Goal: Task Accomplishment & Management: Use online tool/utility

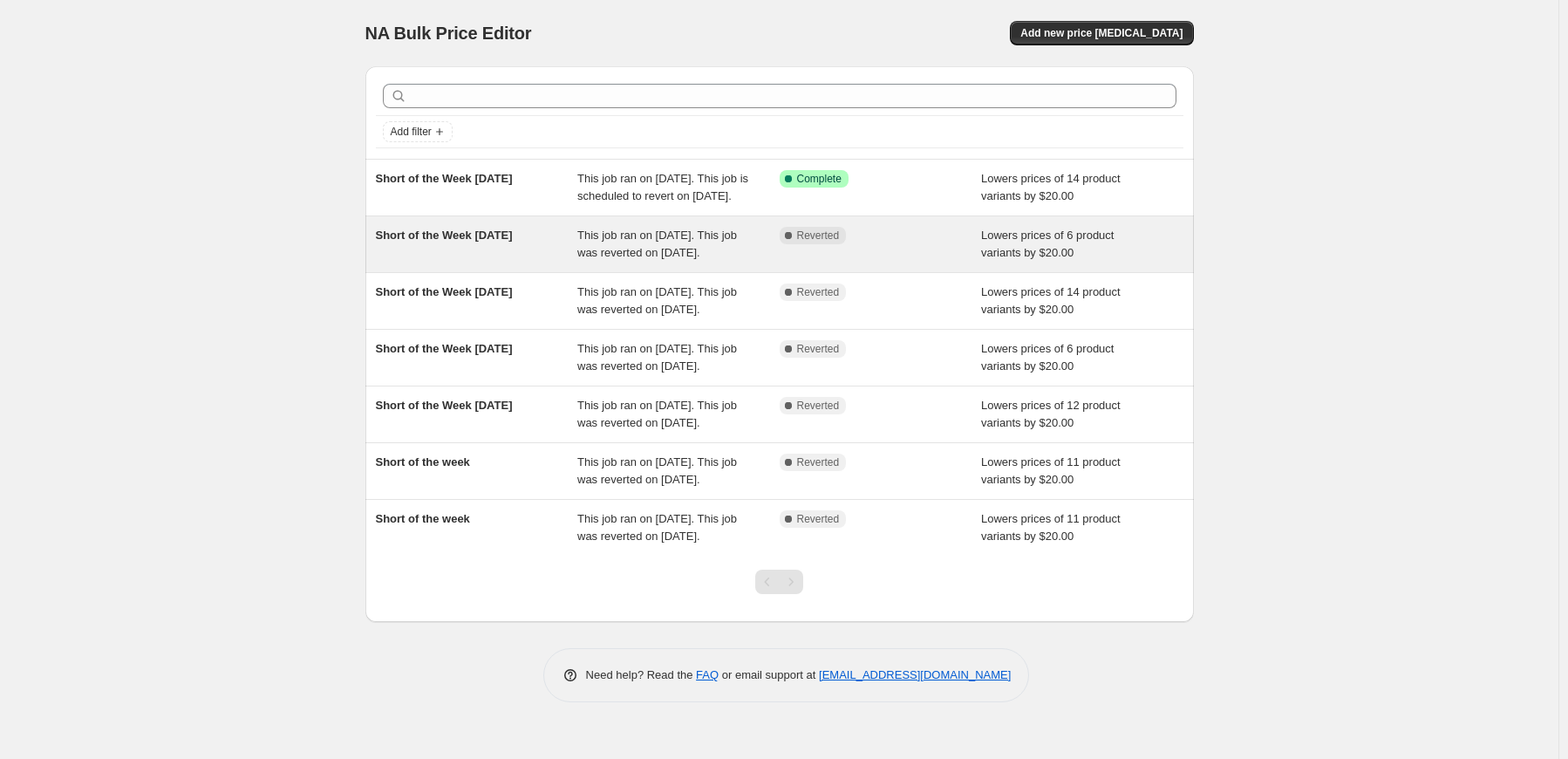
scroll to position [8, 0]
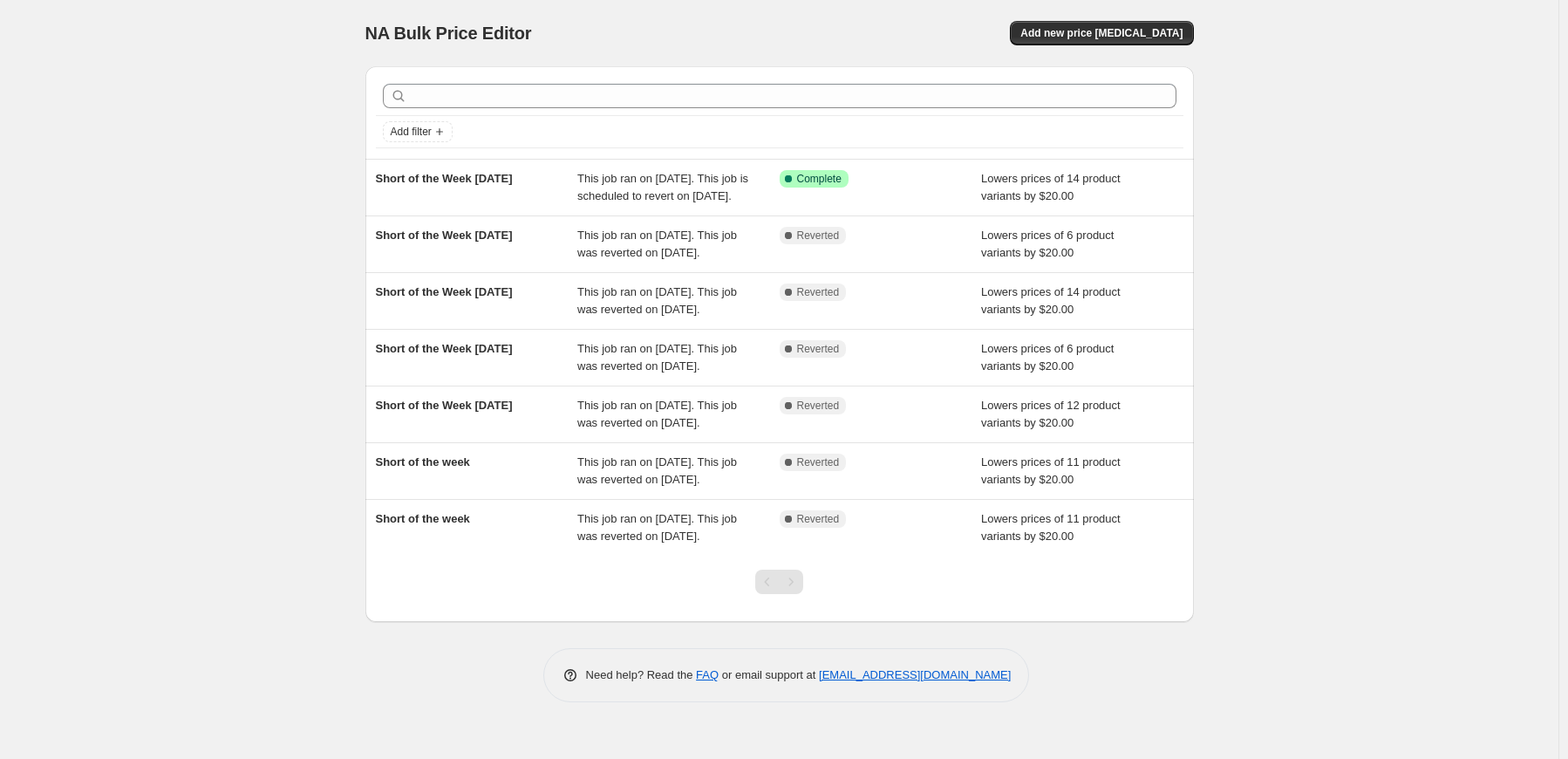
drag, startPoint x: 478, startPoint y: 243, endPoint x: 283, endPoint y: 359, distance: 226.9
click at [283, 359] on div "NA Bulk Price Editor. This page is ready NA Bulk Price Editor Add new price cha…" at bounding box center [779, 379] width 1559 height 759
click at [1098, 26] on span "Add new price [MEDICAL_DATA]" at bounding box center [1102, 33] width 162 height 14
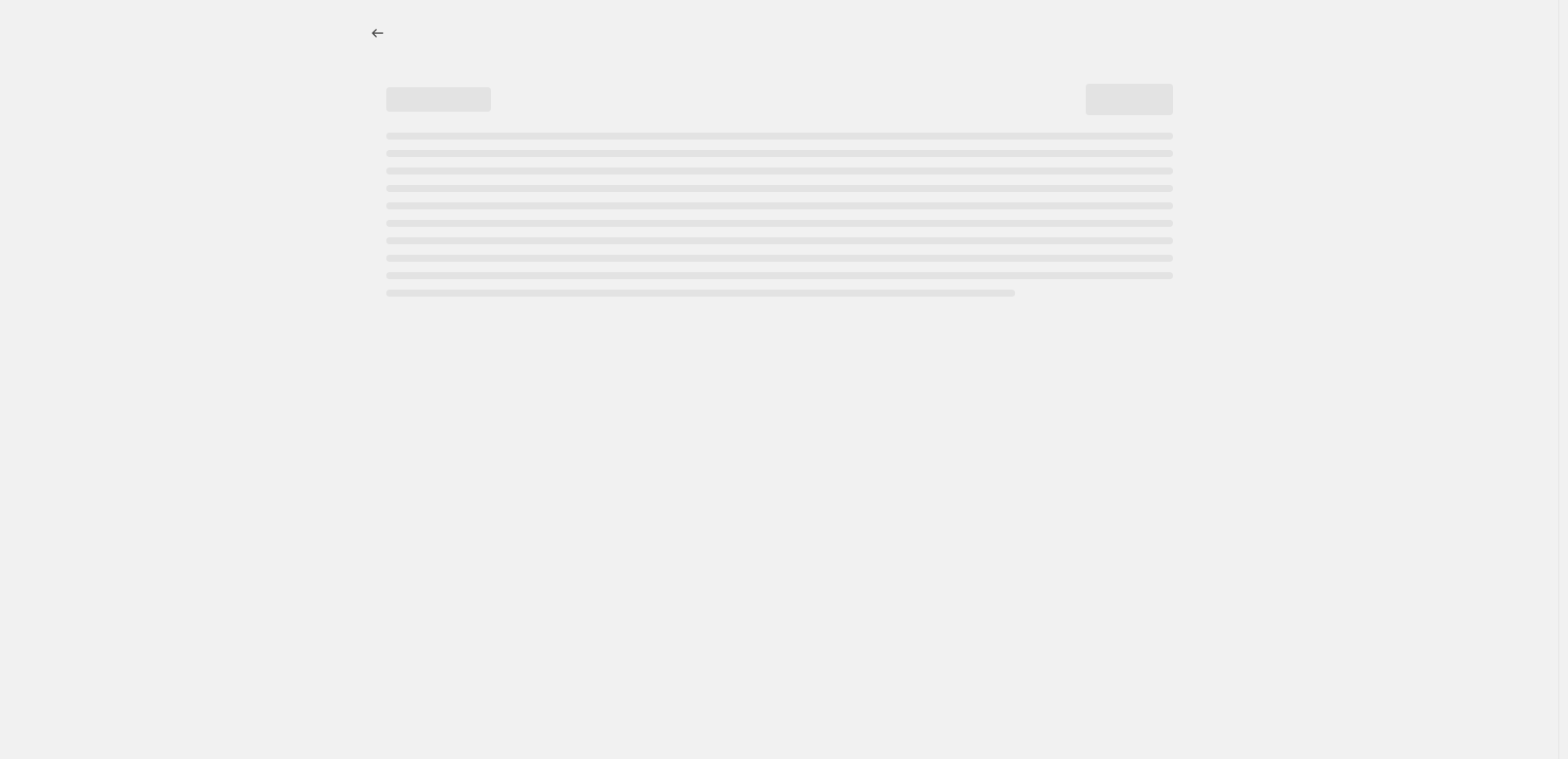
select select "percentage"
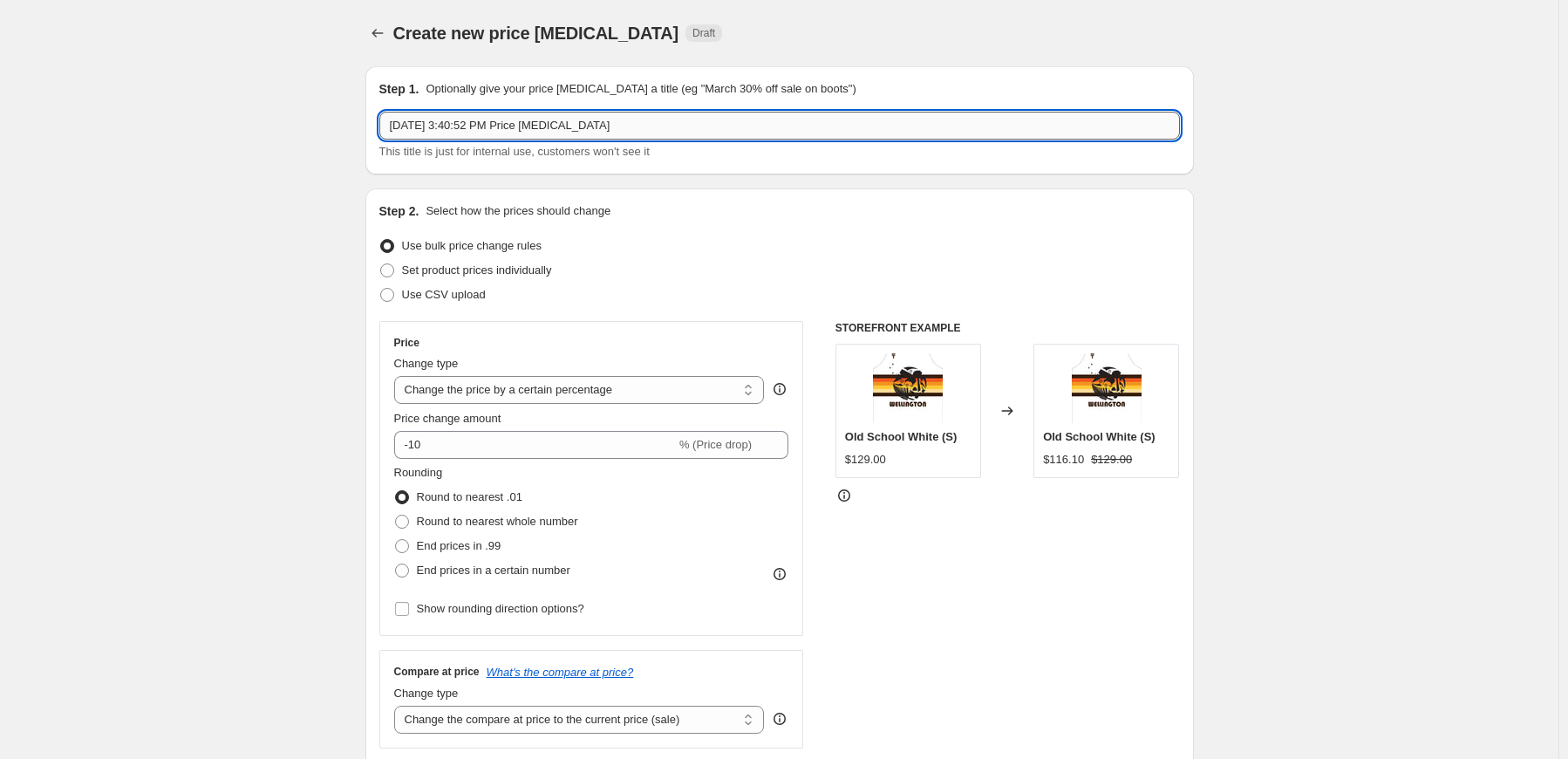
click at [635, 117] on input "Oct 10, 2025, 3:40:52 PM Price change job" at bounding box center [780, 125] width 801 height 28
drag, startPoint x: 662, startPoint y: 120, endPoint x: 123, endPoint y: 133, distance: 539.2
click at [445, 126] on input "text" at bounding box center [780, 125] width 801 height 28
click at [506, 135] on input "Short of the Week [DATE]" at bounding box center [780, 125] width 801 height 28
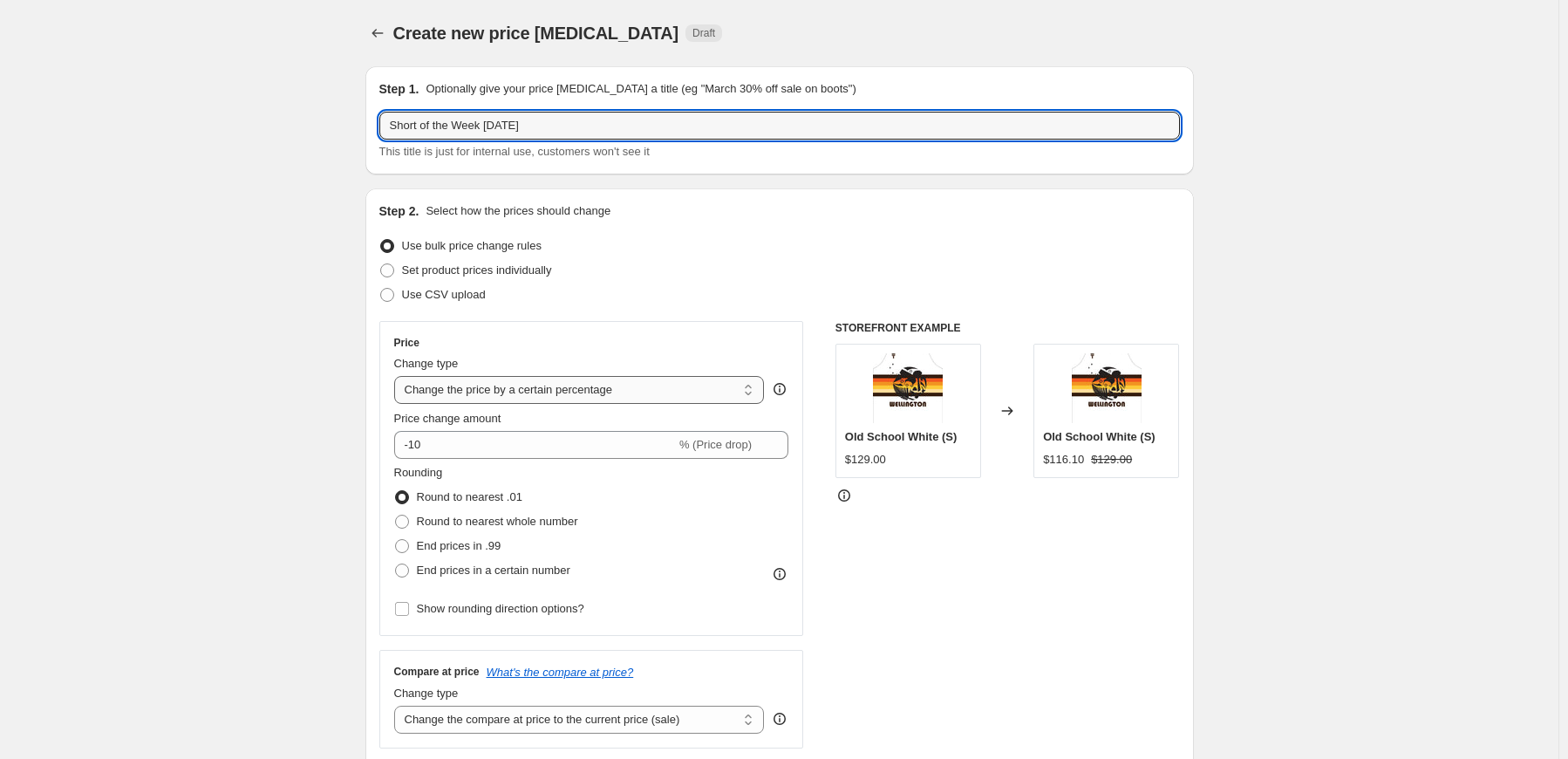
type input "Short of the Week 13-10-25"
click at [634, 390] on select "Change the price to a certain amount Change the price by a certain amount Chang…" at bounding box center [579, 390] width 370 height 28
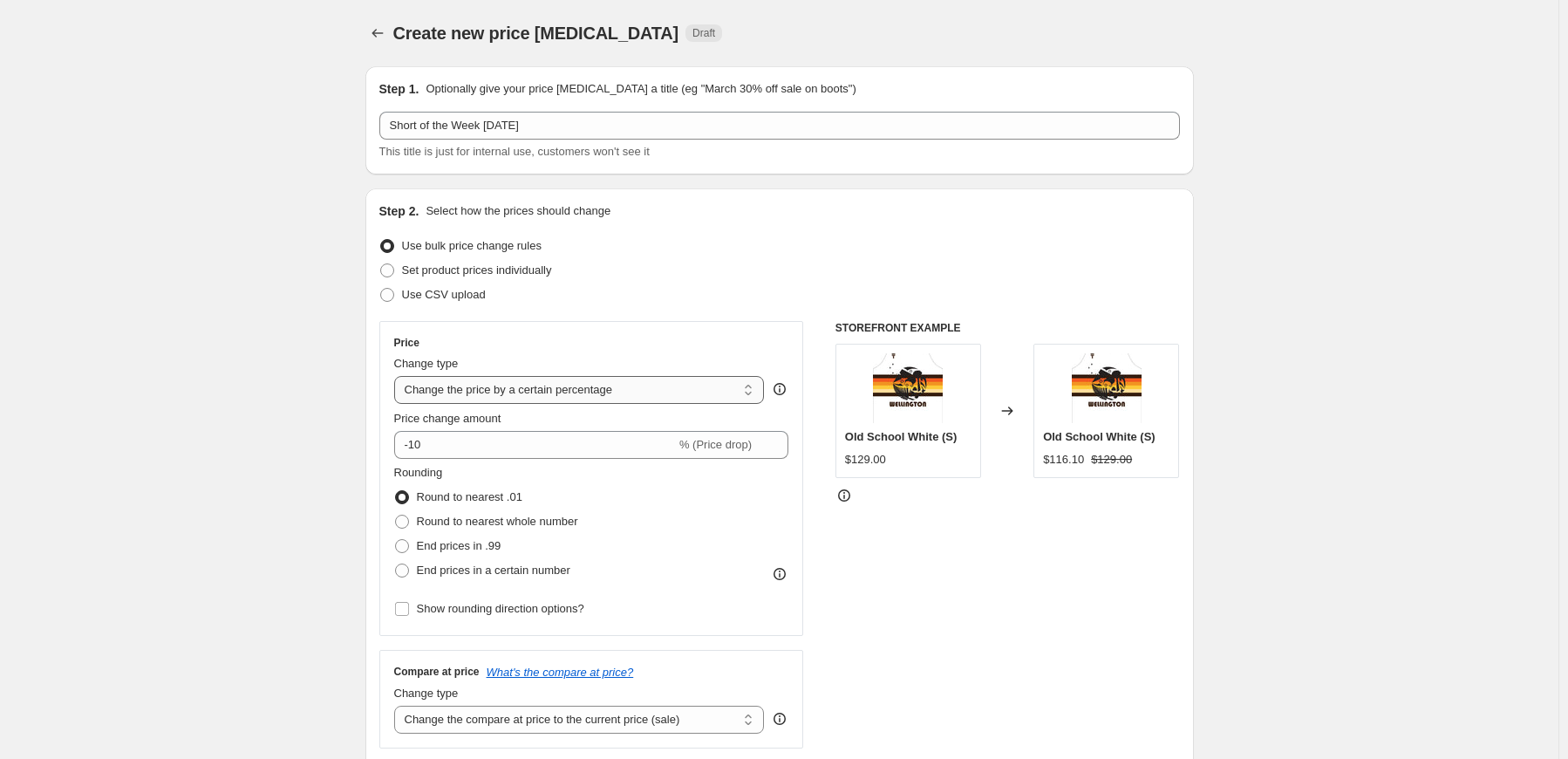
select select "by"
click at [398, 376] on select "Change the price to a certain amount Change the price by a certain amount Chang…" at bounding box center [579, 390] width 370 height 28
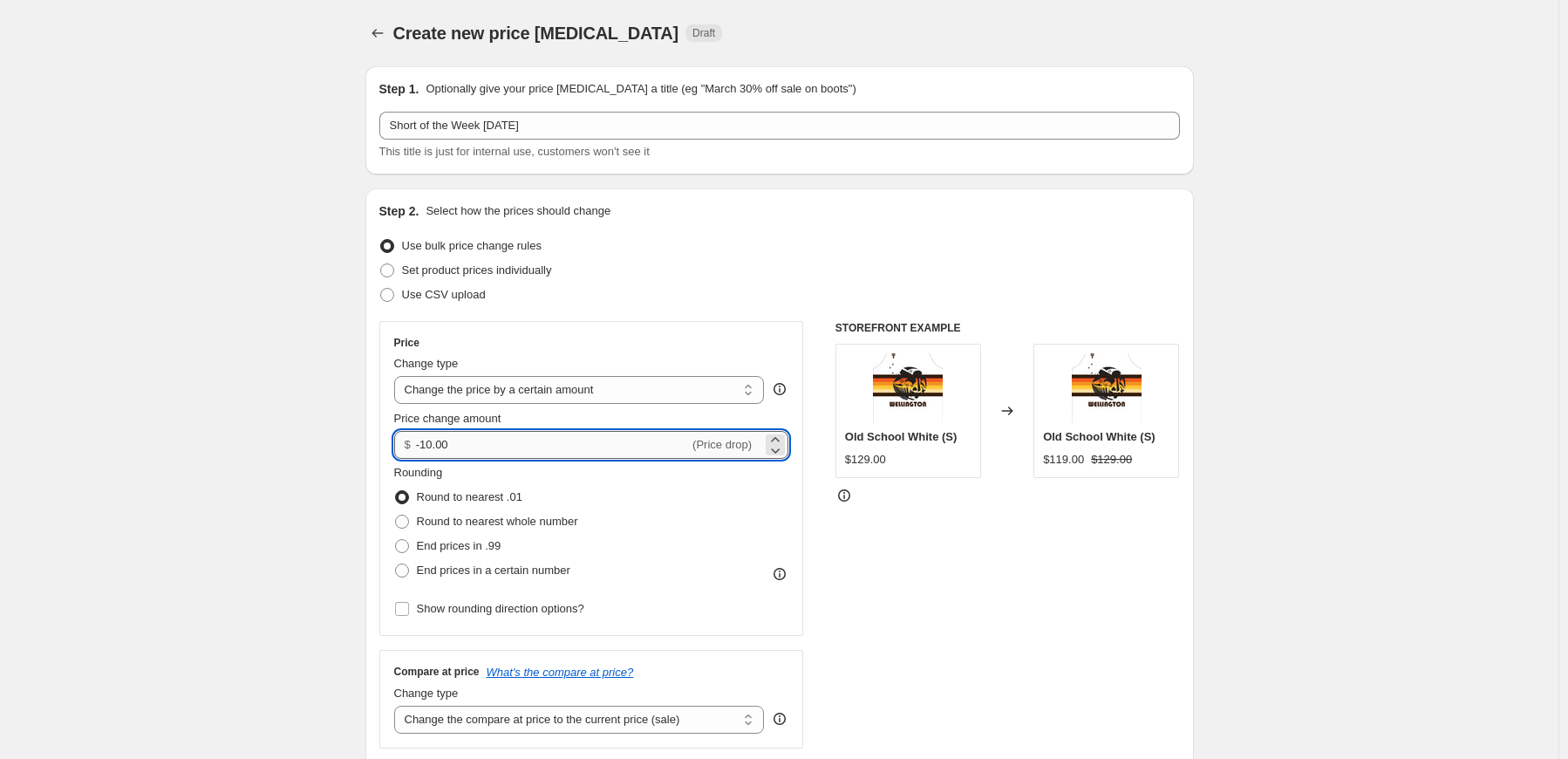
click at [433, 444] on input "-10.00" at bounding box center [552, 445] width 273 height 28
type input "-20.00"
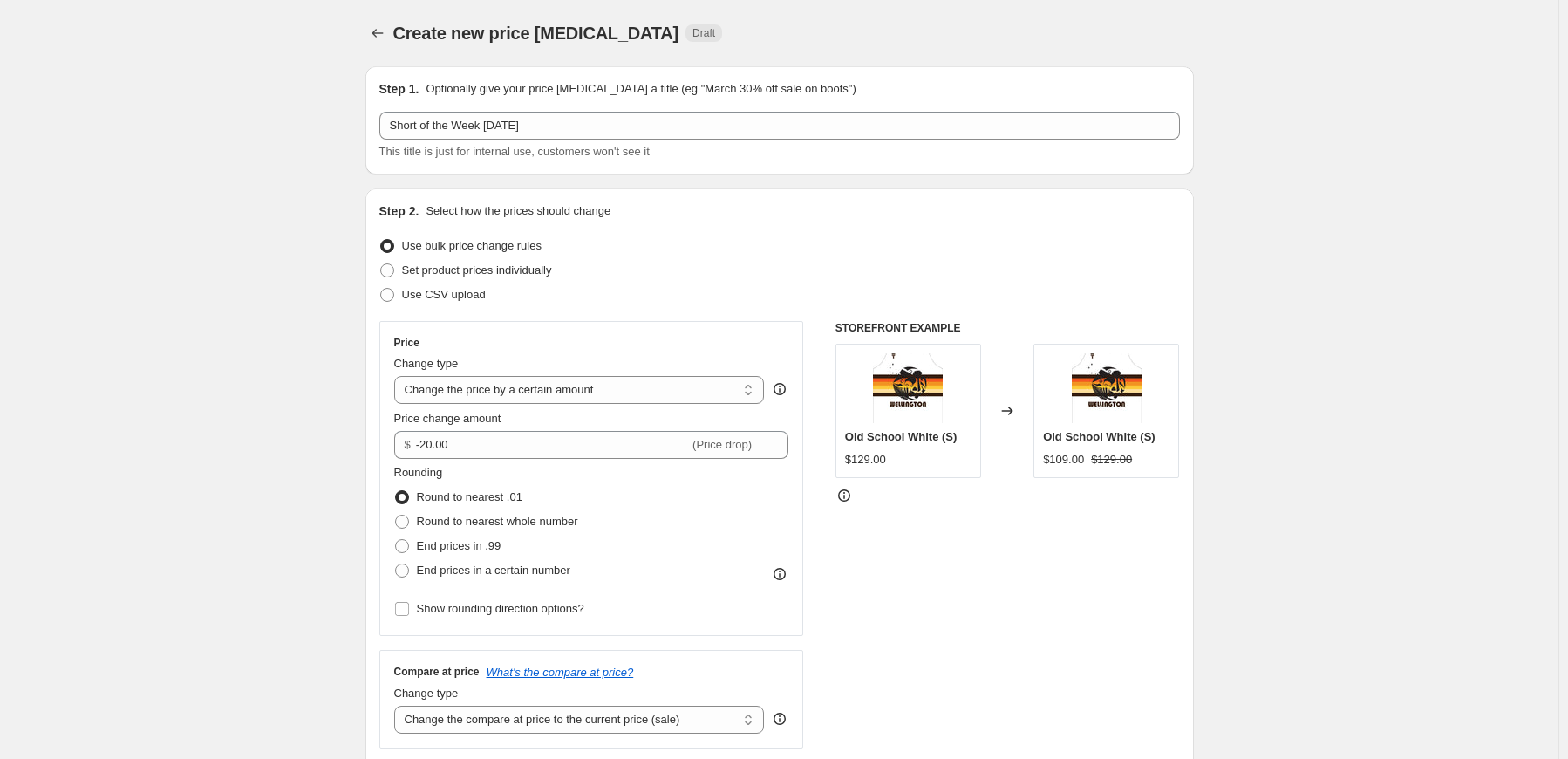
click at [878, 563] on div "STOREFRONT EXAMPLE Old School White (S) $129.00 Changed to Old School White (S)…" at bounding box center [1008, 536] width 345 height 428
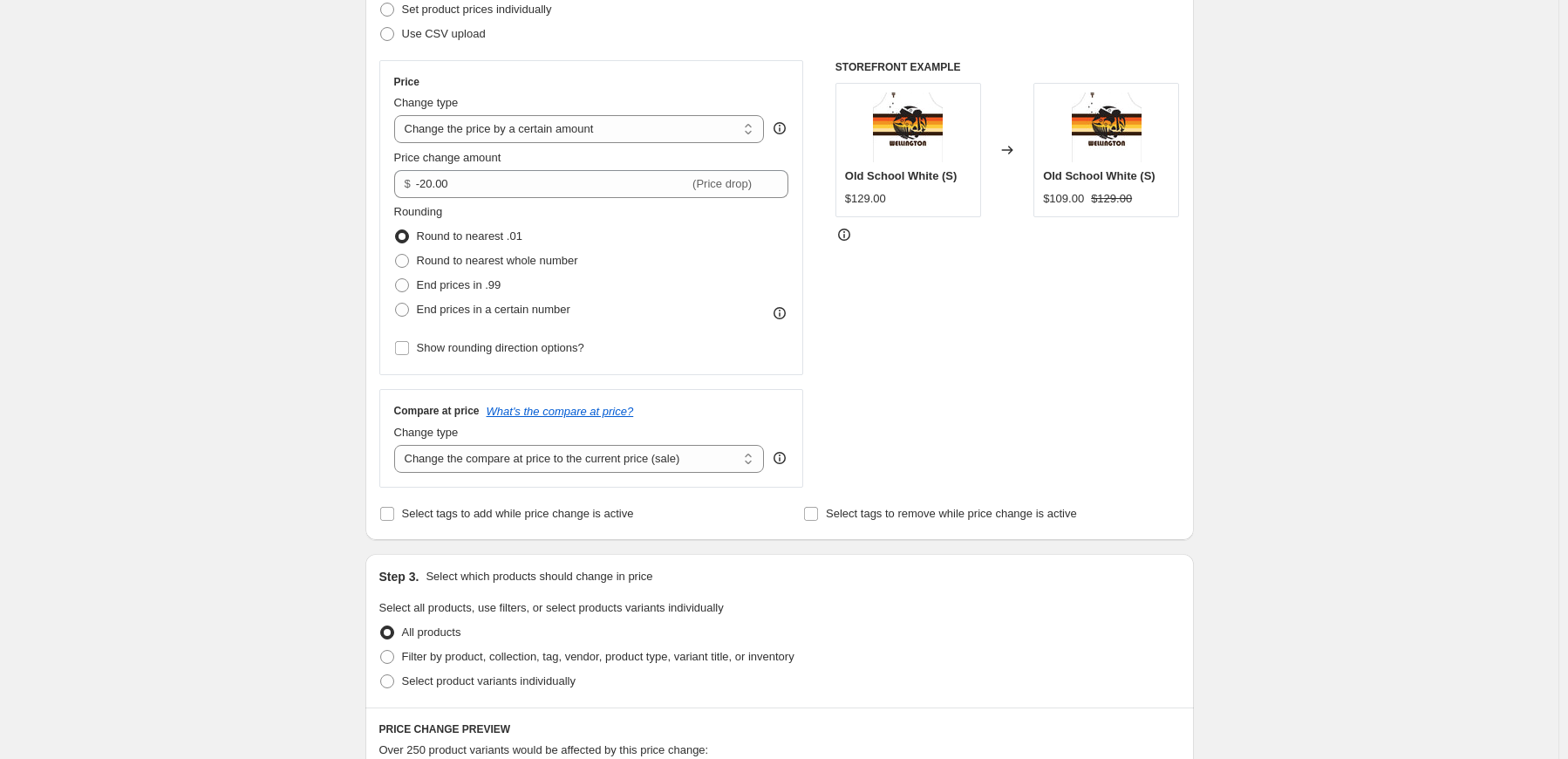
scroll to position [262, 0]
click at [523, 513] on span "Select tags to add while price change is active" at bounding box center [518, 513] width 232 height 13
click at [394, 513] on input "Select tags to add while price change is active" at bounding box center [387, 513] width 14 height 14
checkbox input "true"
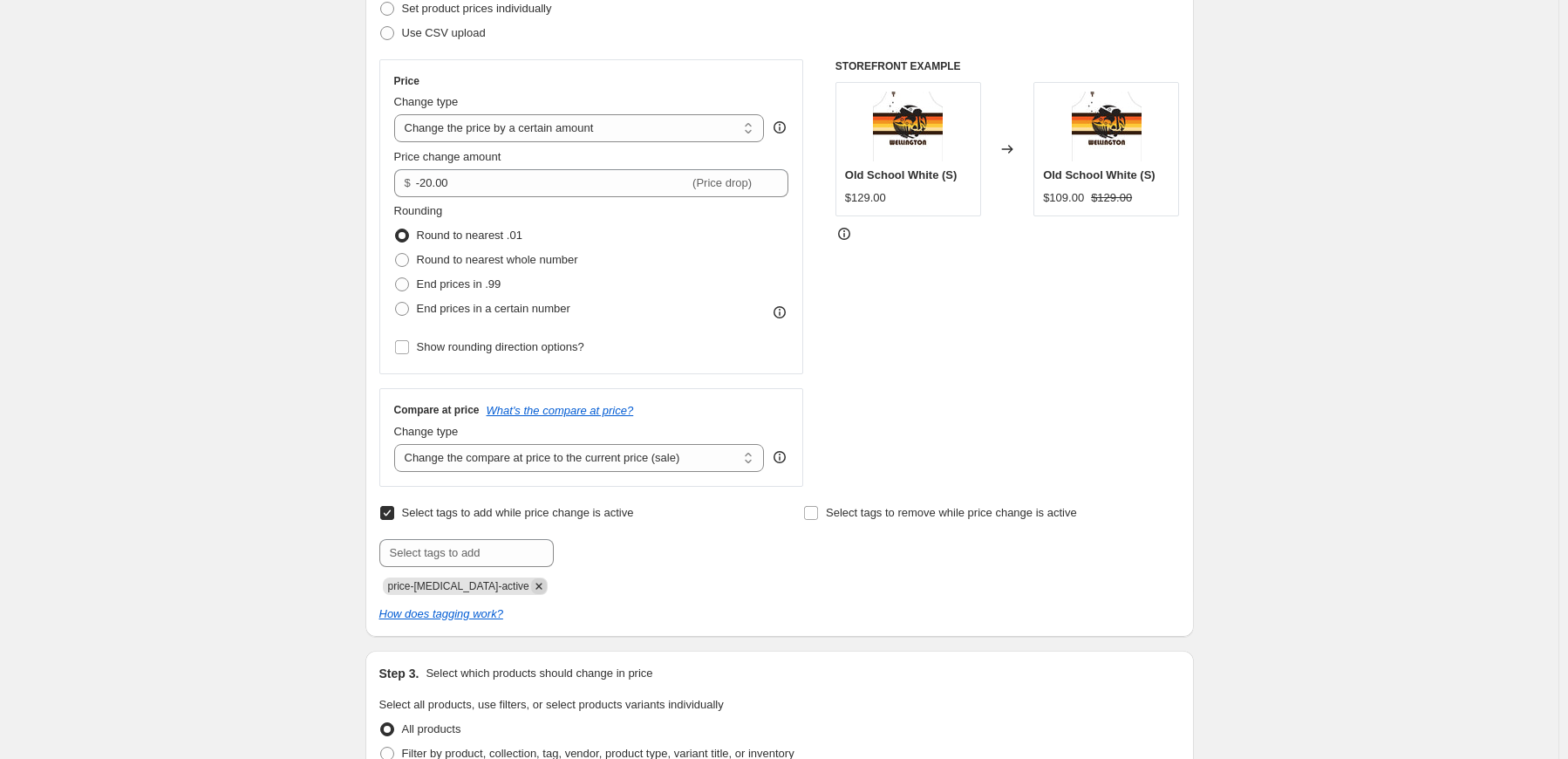
click at [531, 584] on icon "Remove price-change-job-active" at bounding box center [539, 586] width 16 height 16
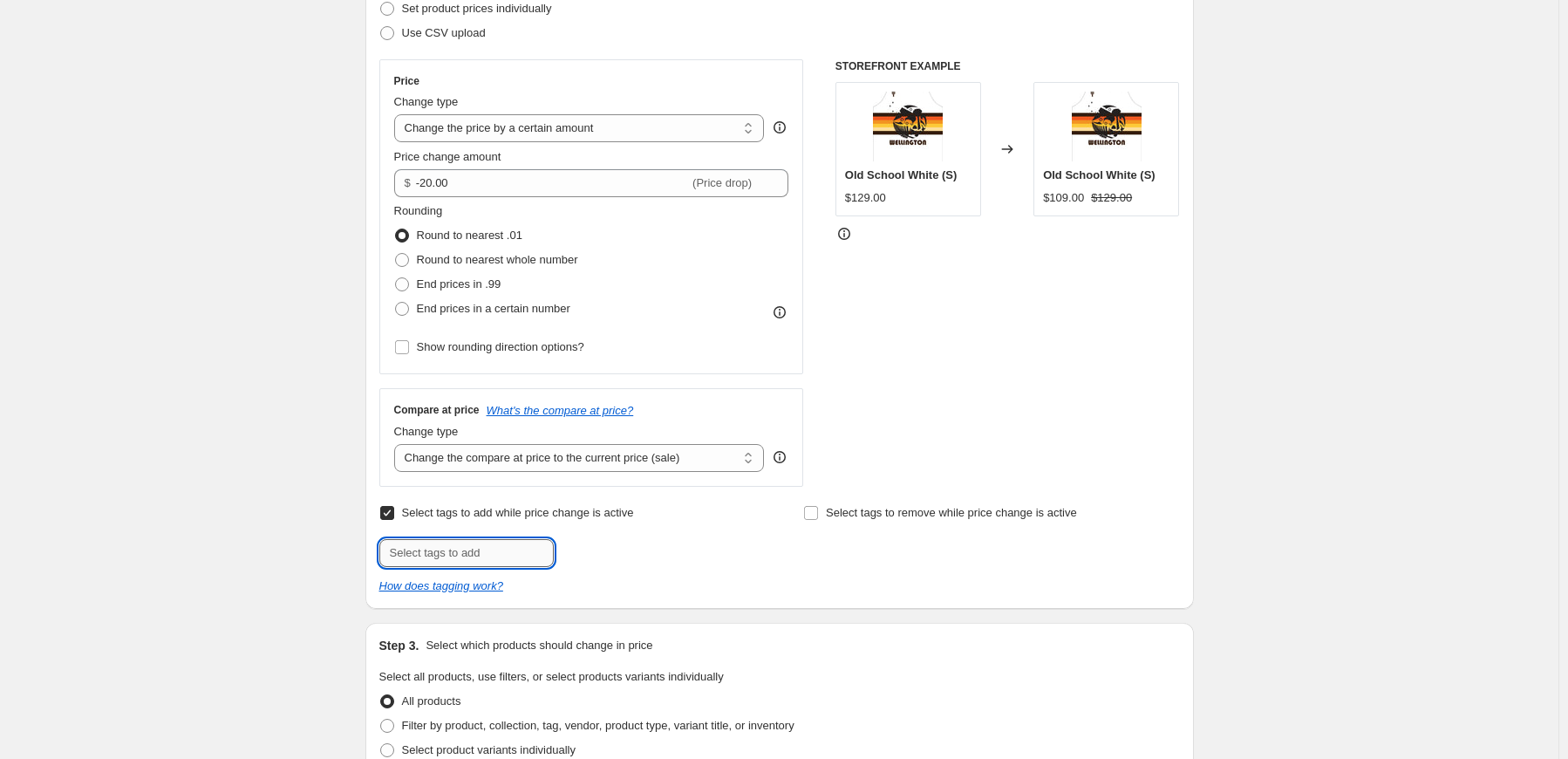
click at [480, 551] on input "text" at bounding box center [466, 553] width 174 height 28
type input "short of the week"
click at [615, 551] on span "short of the..." at bounding box center [625, 551] width 66 height 12
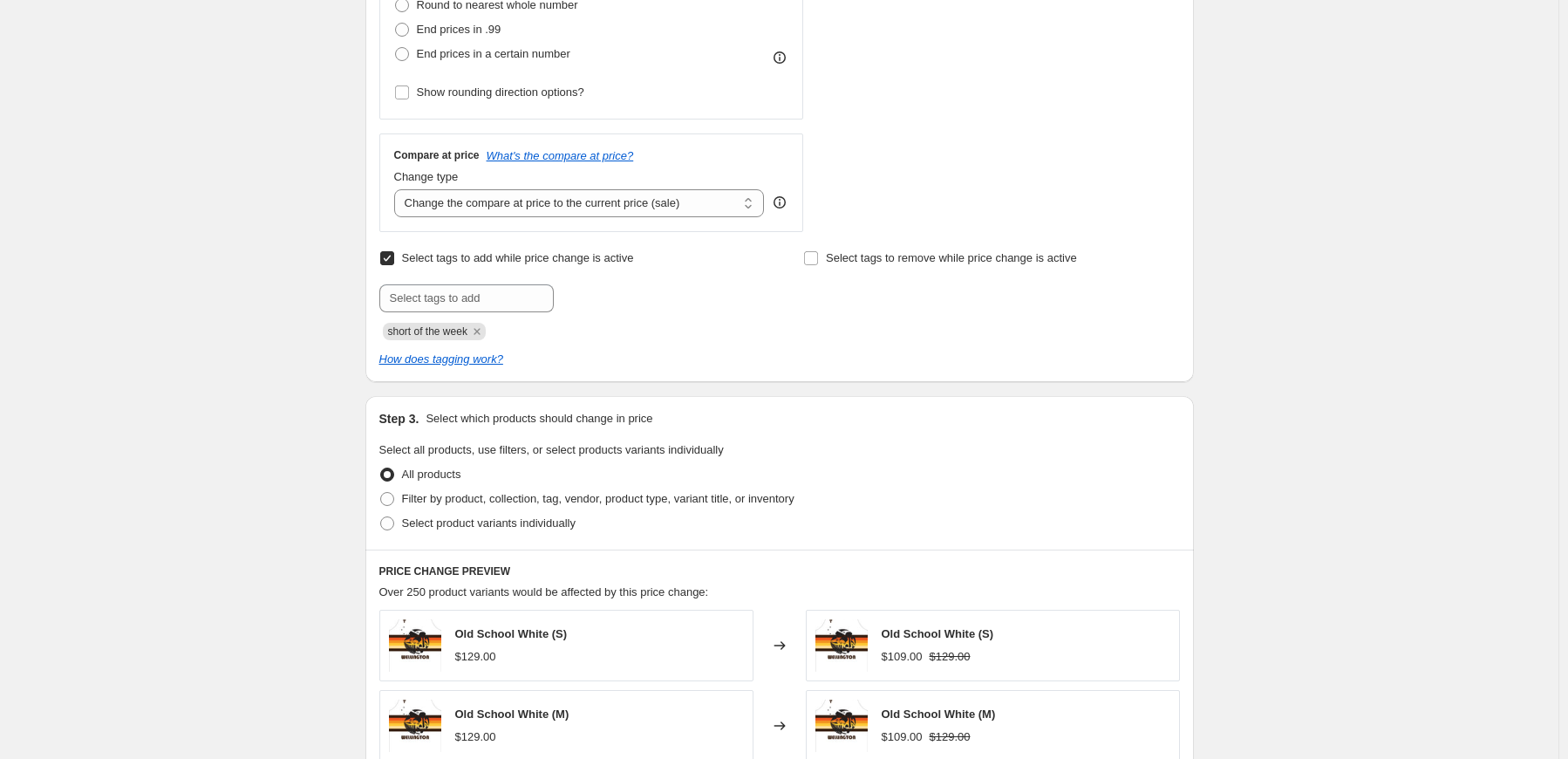
scroll to position [523, 0]
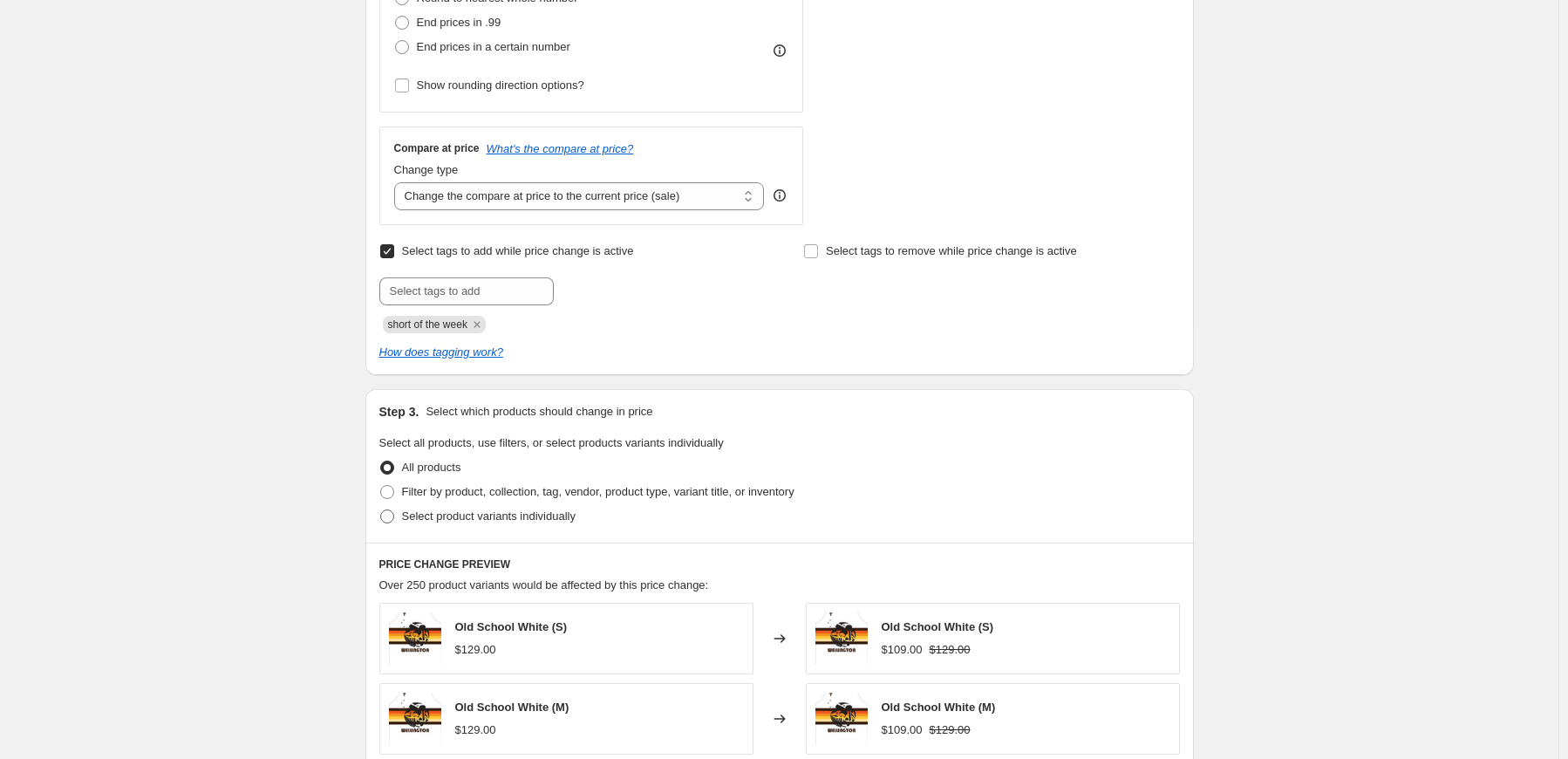
click at [393, 517] on span at bounding box center [387, 517] width 14 height 14
click at [381, 510] on input "Select product variants individually" at bounding box center [381, 510] width 1 height 1
radio input "true"
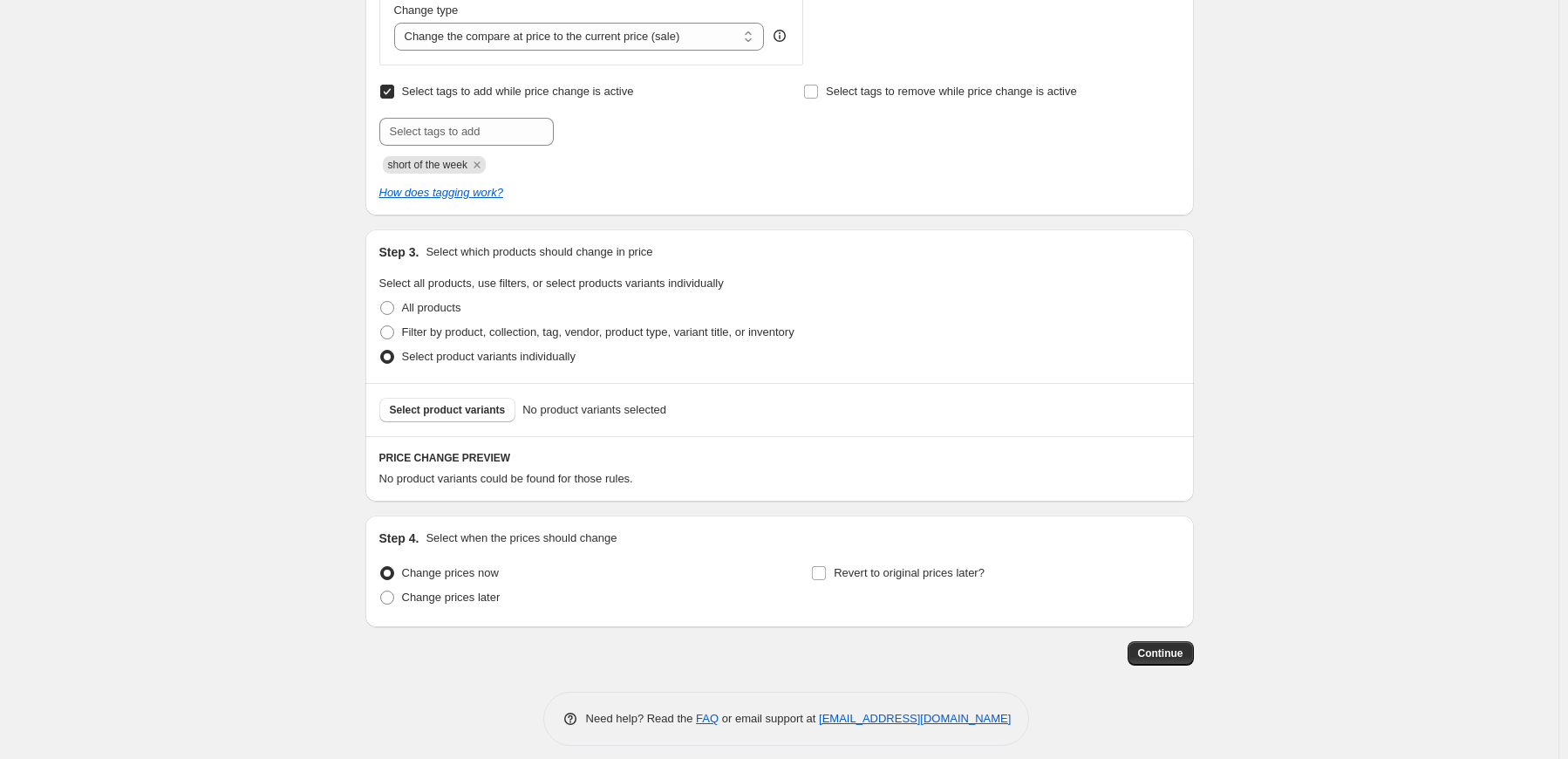
scroll to position [695, 0]
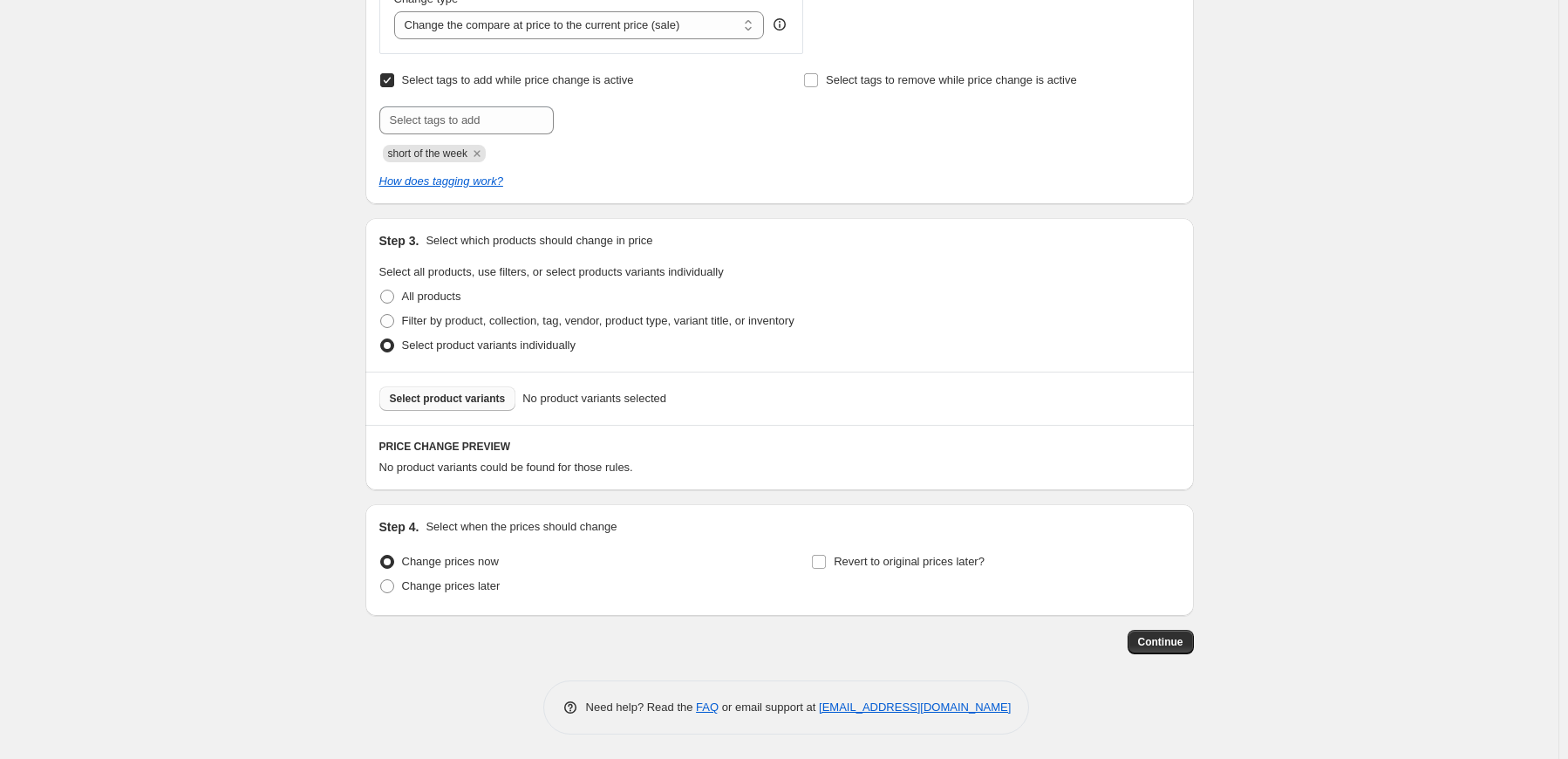
click at [443, 401] on span "Select product variants" at bounding box center [448, 399] width 116 height 14
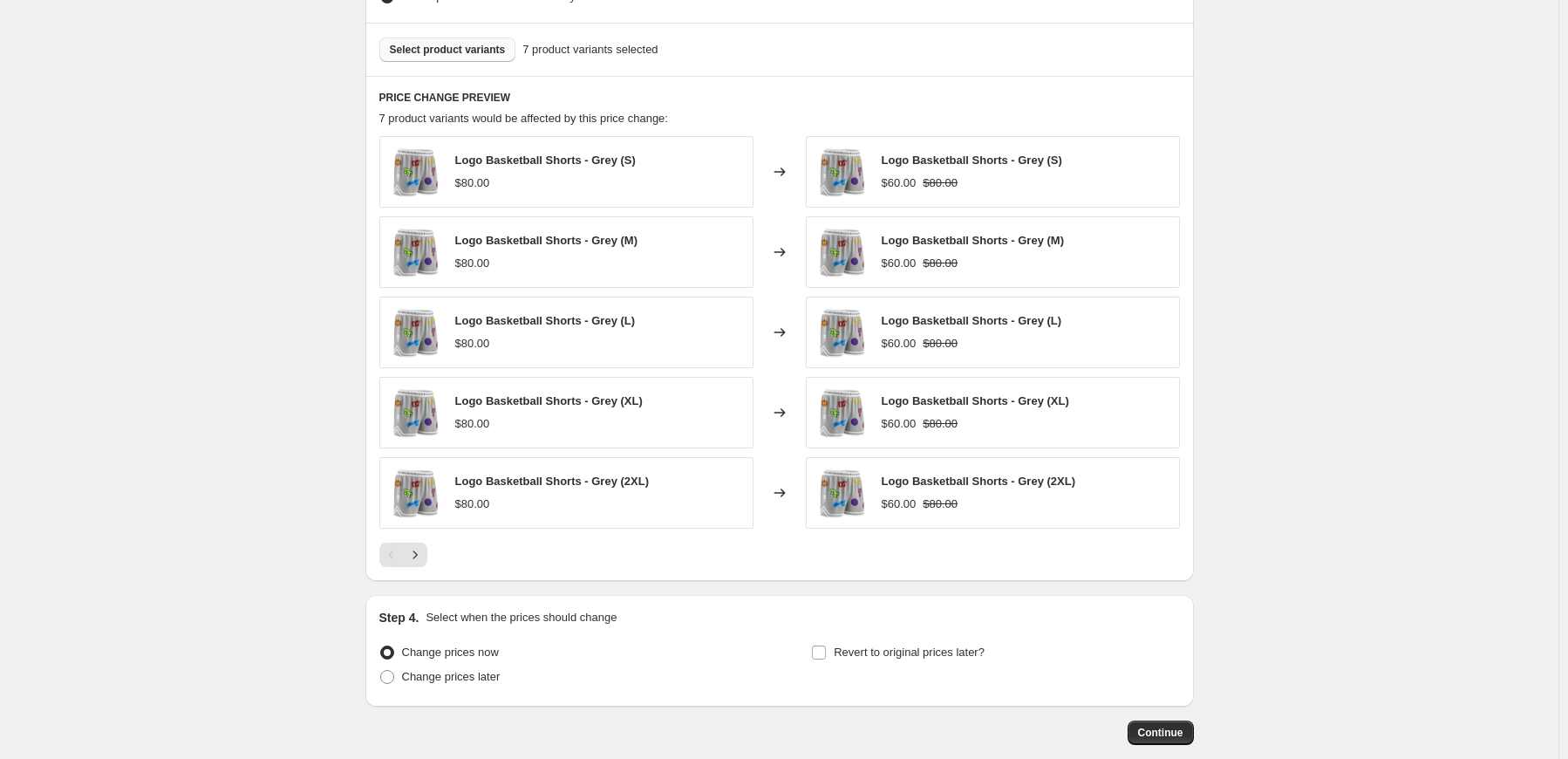
scroll to position [1132, 0]
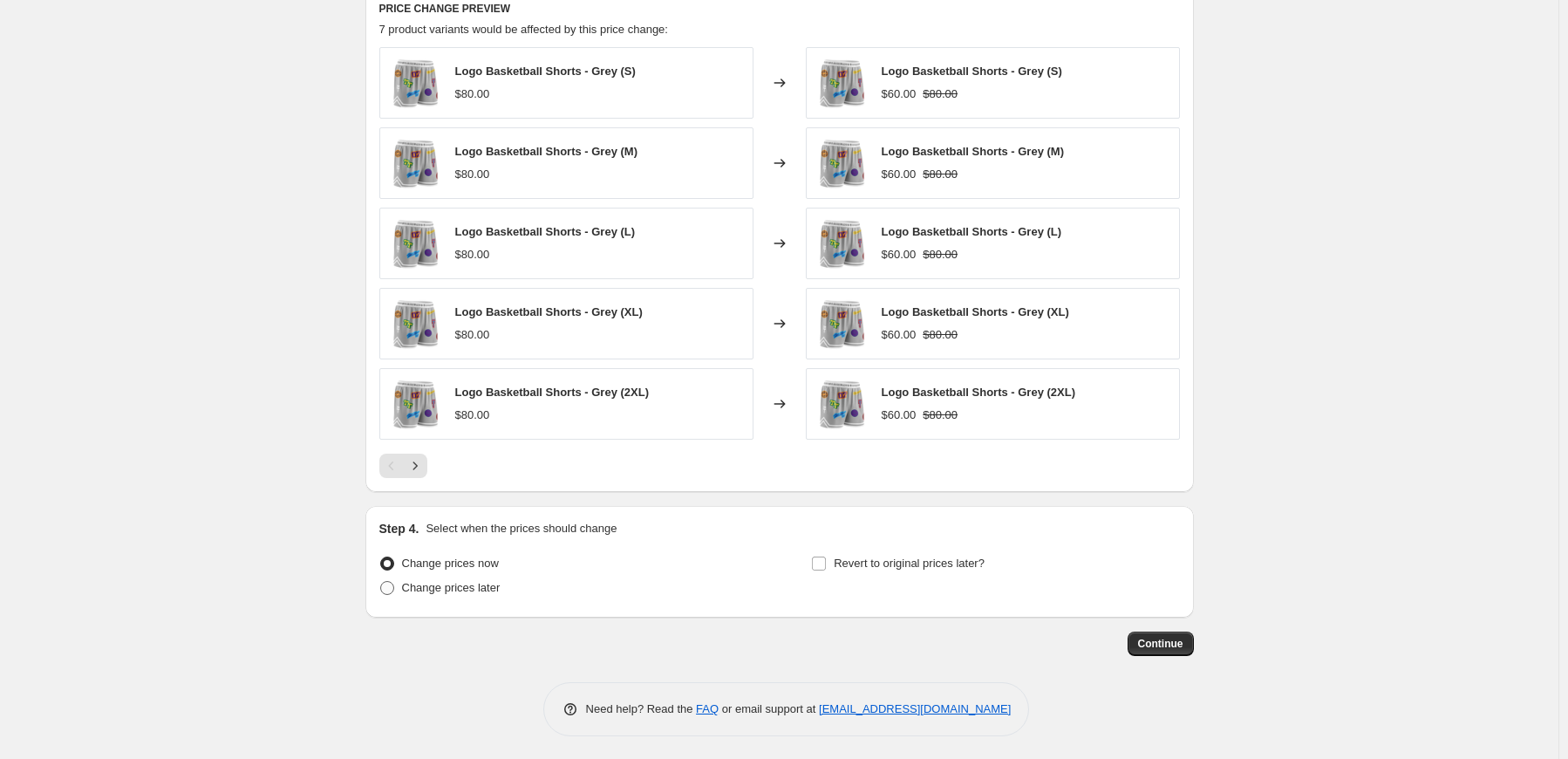
click at [394, 583] on span at bounding box center [387, 587] width 14 height 14
click at [381, 582] on input "Change prices later" at bounding box center [381, 581] width 1 height 1
radio input "true"
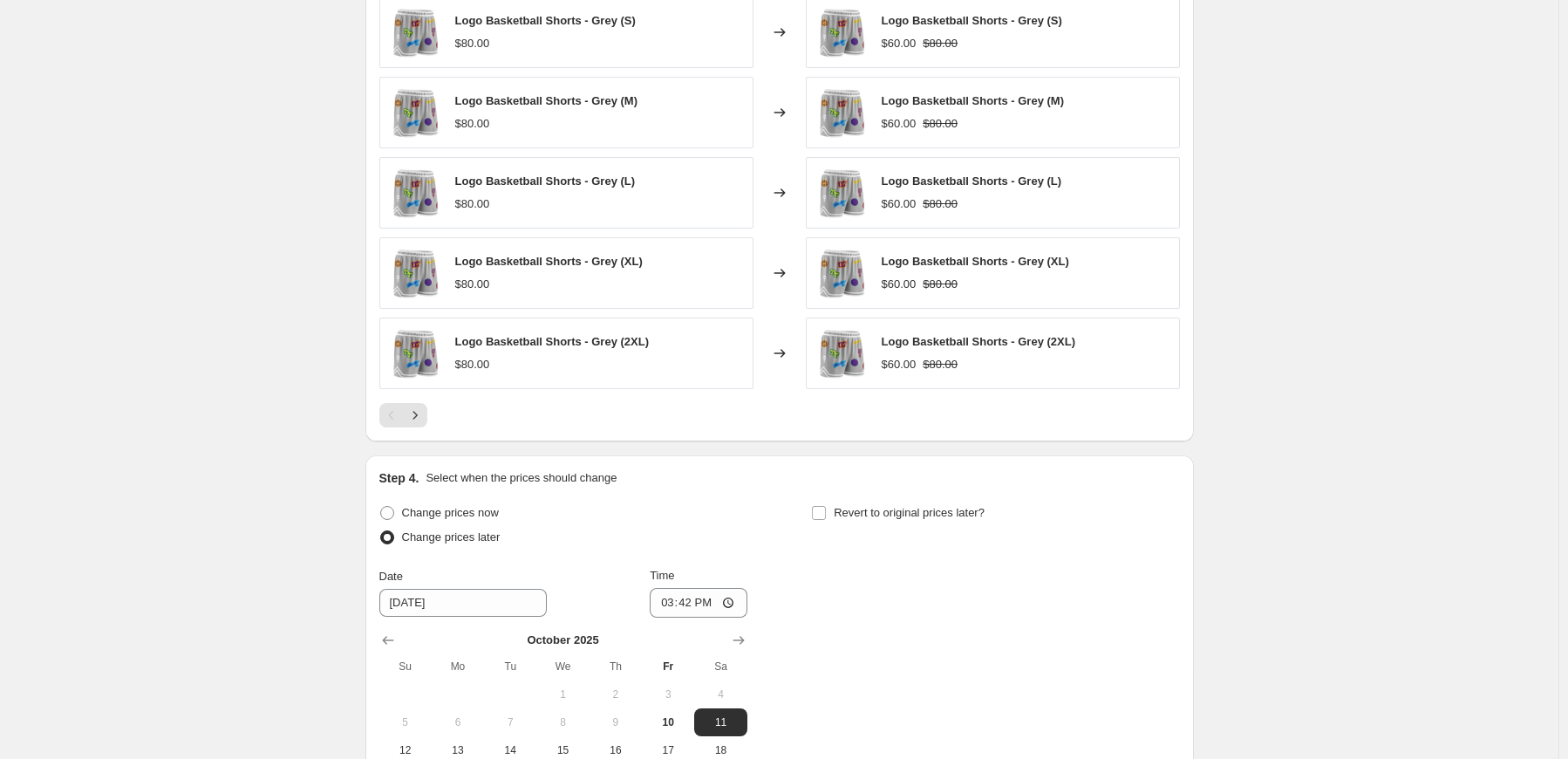
scroll to position [1307, 0]
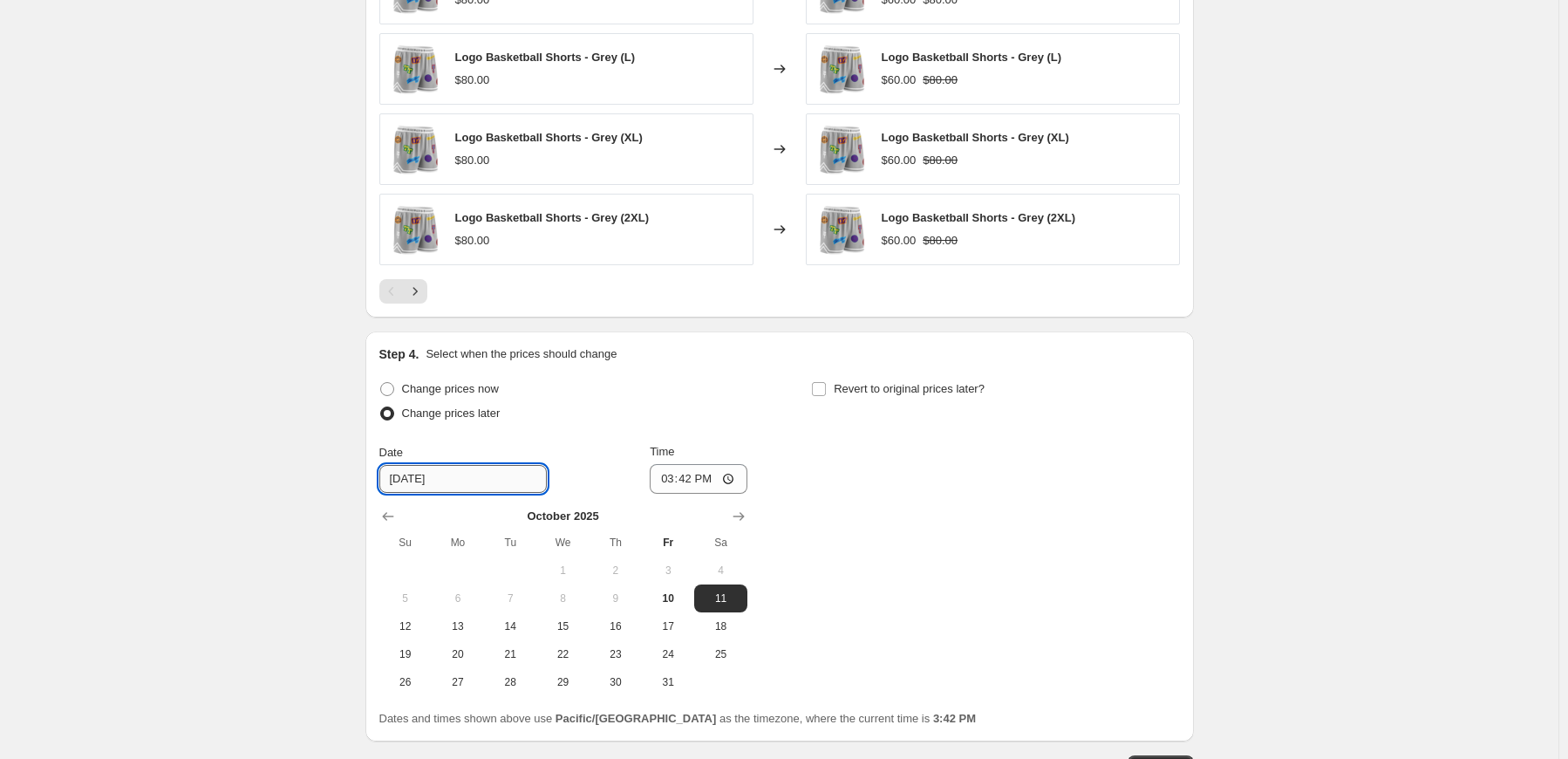
click at [463, 475] on input "10/11/2025" at bounding box center [464, 479] width 168 height 28
click at [454, 620] on span "13" at bounding box center [458, 626] width 39 height 14
type input "[DATE]"
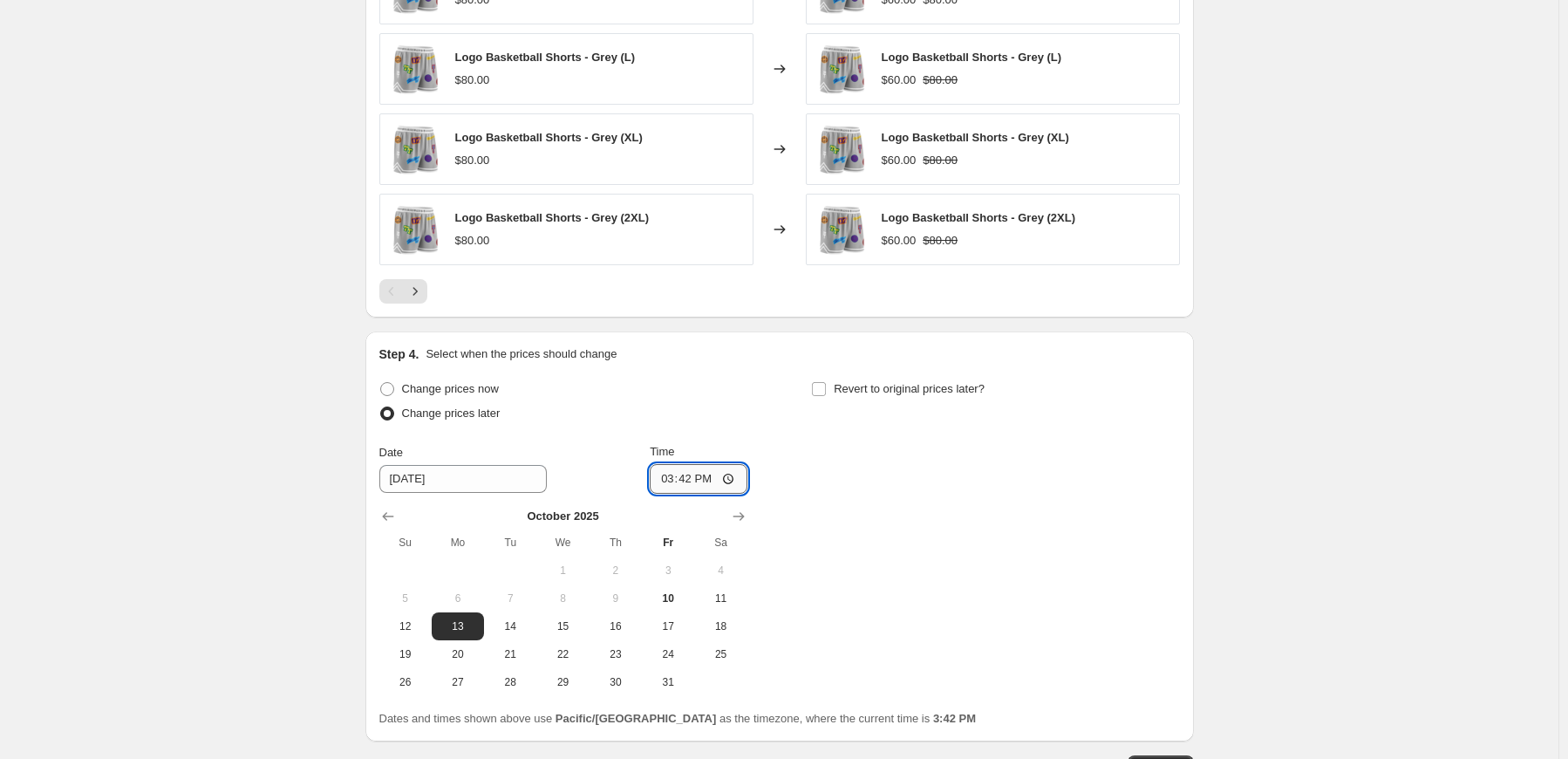
click at [674, 472] on input "15:42" at bounding box center [699, 478] width 98 height 29
type input "00:05"
click at [826, 389] on input "Revert to original prices later?" at bounding box center [819, 388] width 14 height 14
checkbox input "true"
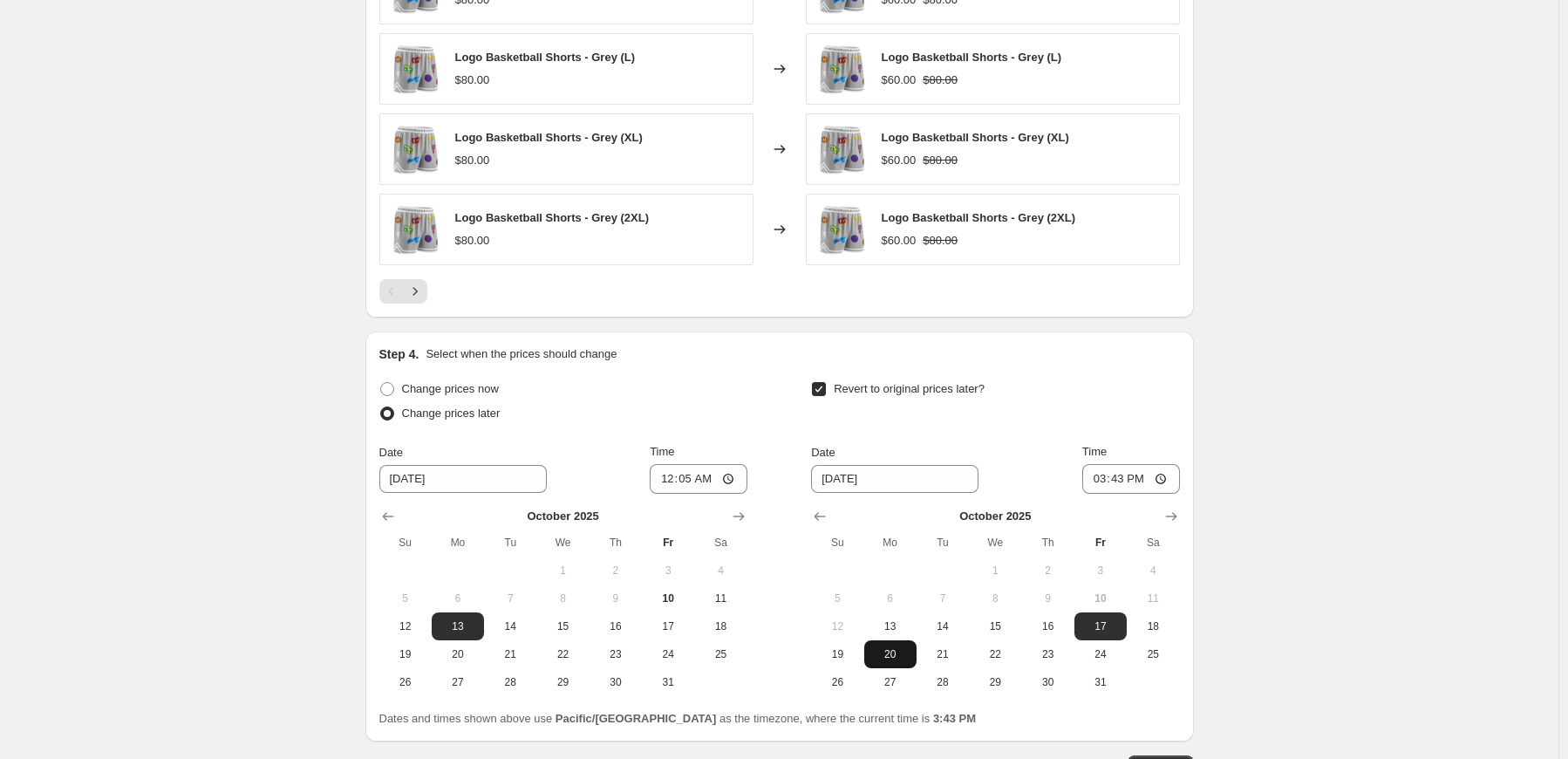
click at [895, 649] on span "20" at bounding box center [890, 654] width 39 height 14
type input "10/20/2025"
click at [1104, 474] on input "15:43" at bounding box center [1132, 478] width 98 height 29
type input "00:00"
click at [1134, 421] on div "Revert to original prices later?" at bounding box center [995, 404] width 368 height 53
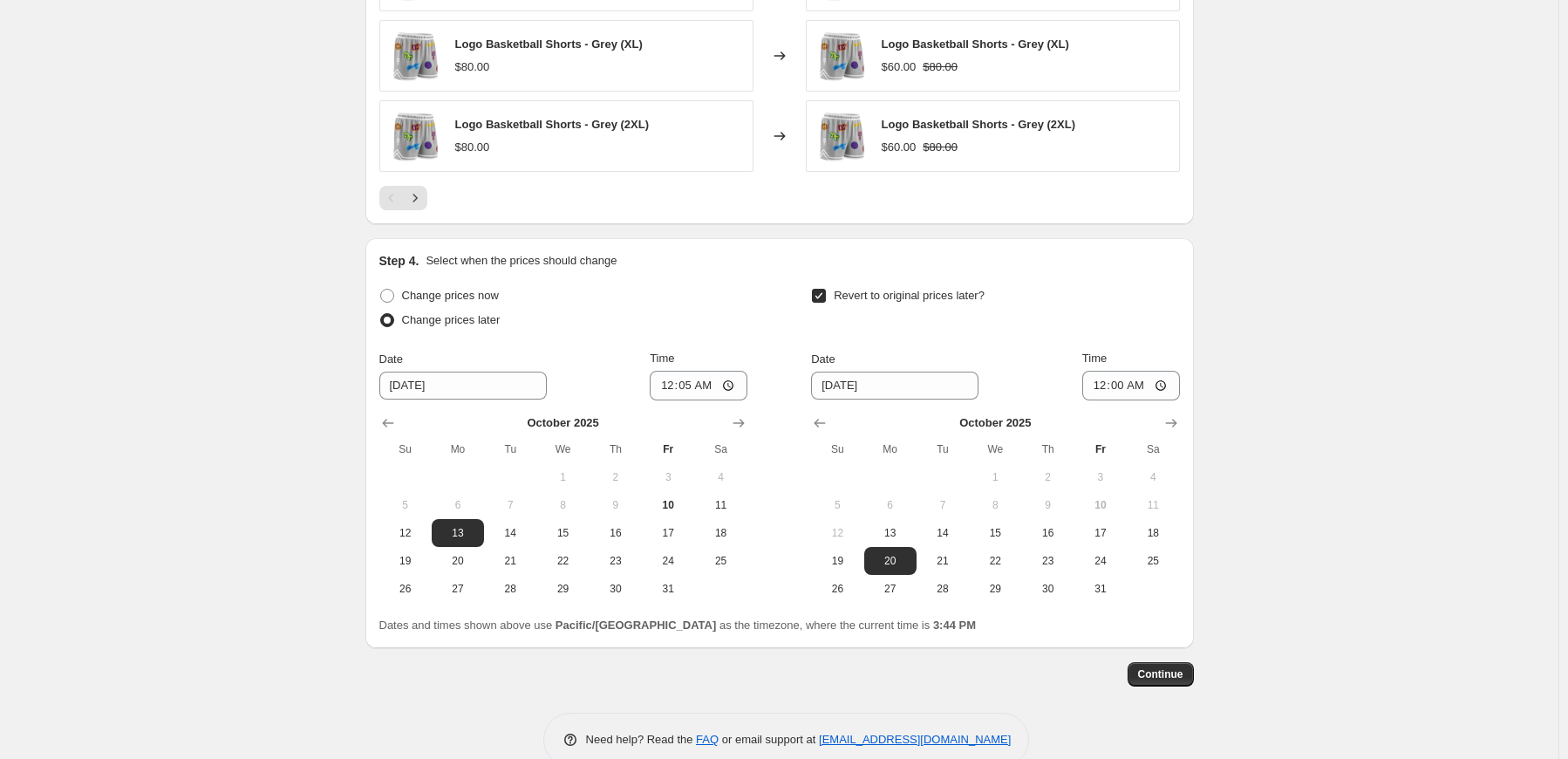
scroll to position [1431, 0]
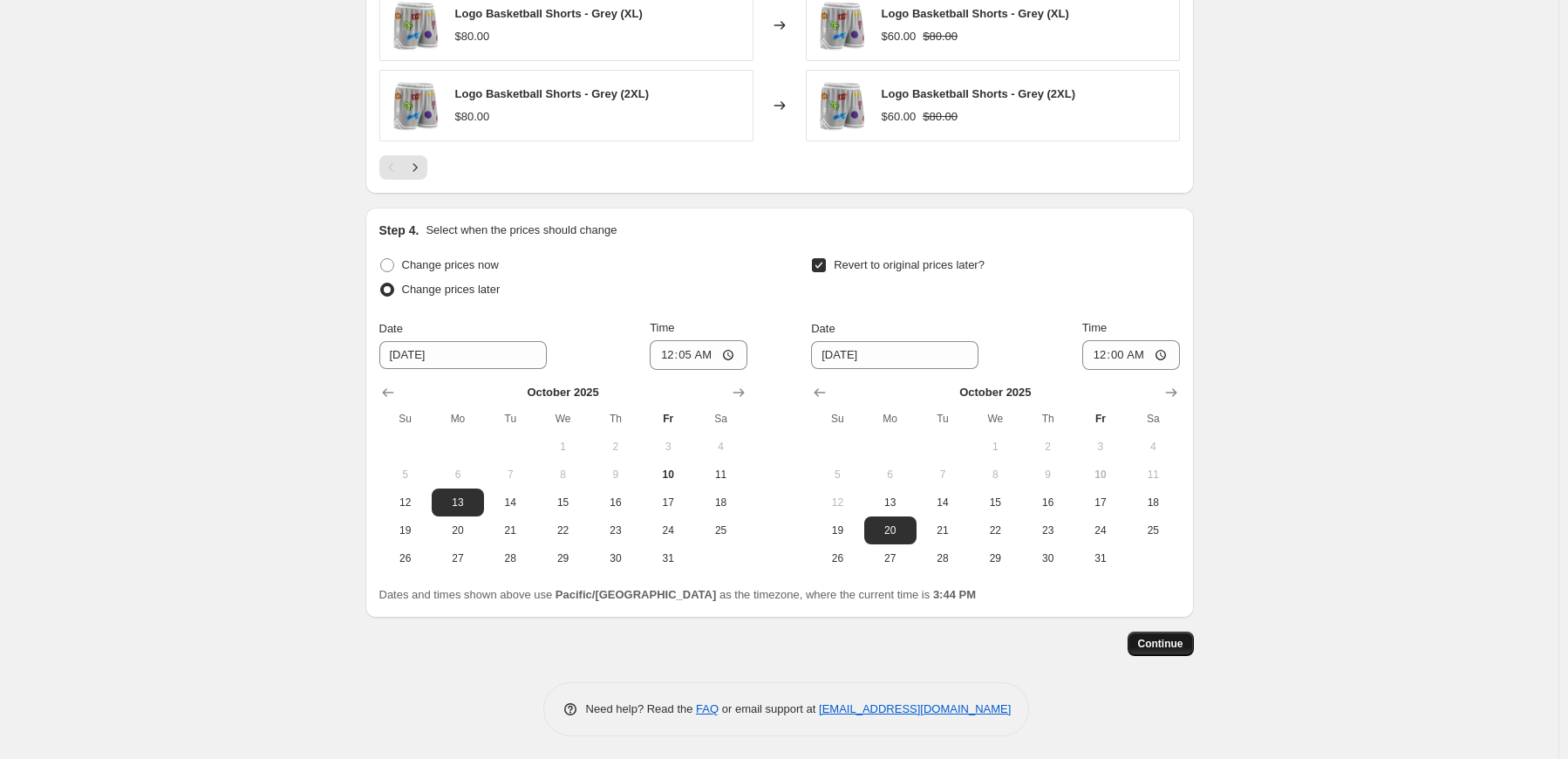
click at [1157, 642] on span "Continue" at bounding box center [1161, 644] width 45 height 14
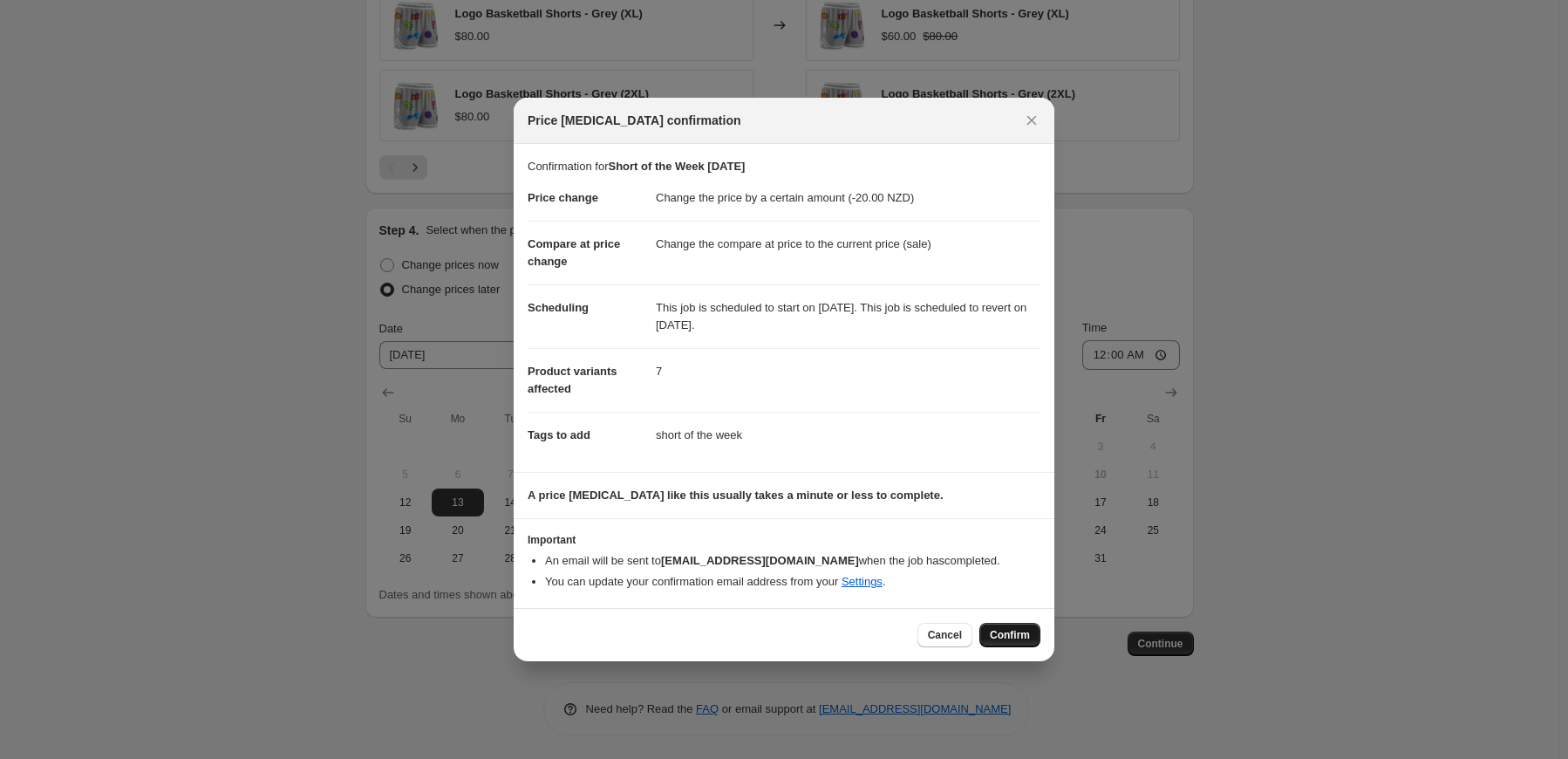
click at [1008, 635] on span "Confirm" at bounding box center [1010, 635] width 41 height 14
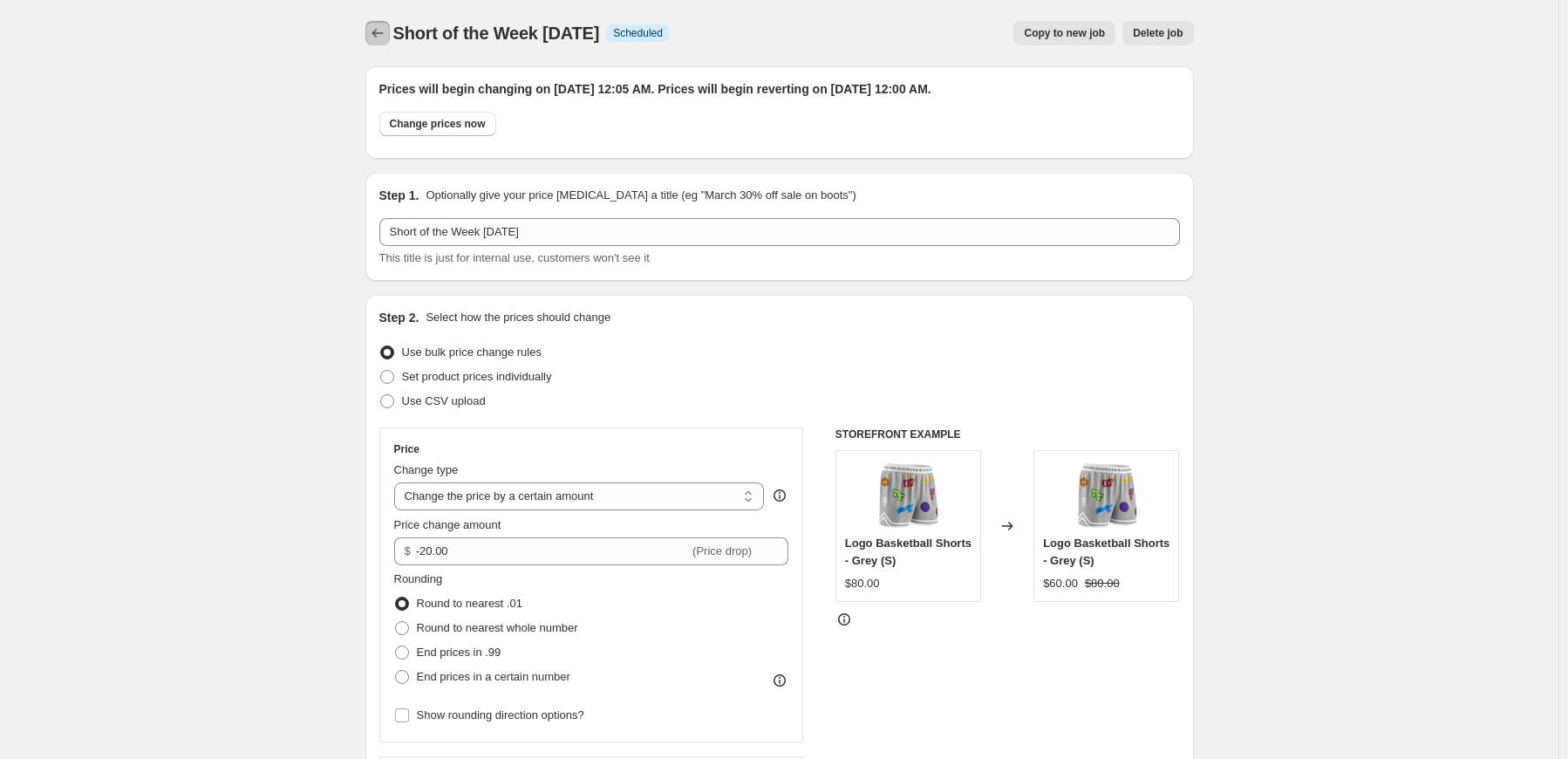
click at [379, 27] on icon "Price change jobs" at bounding box center [378, 33] width 18 height 18
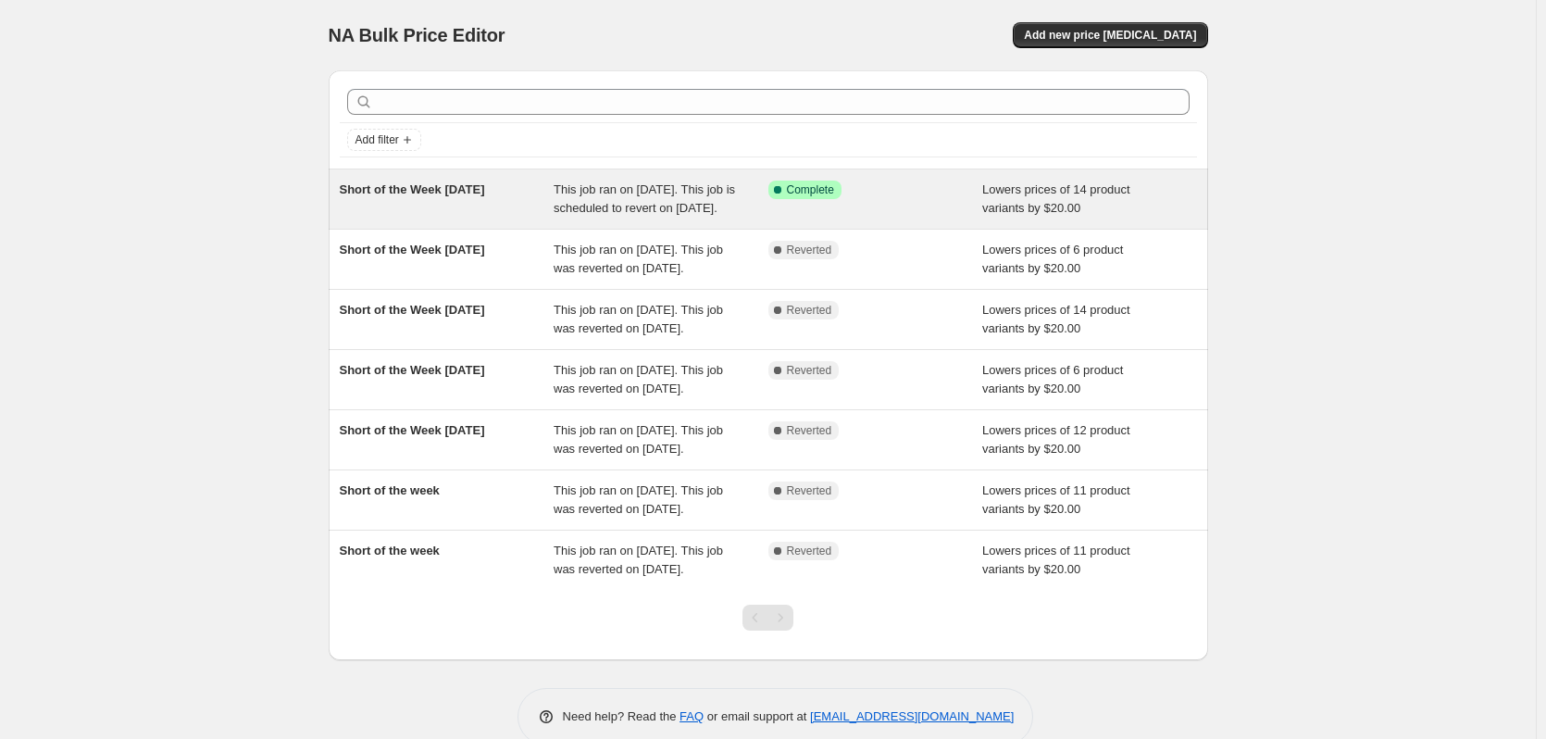
click at [426, 187] on span "Short of the Week [DATE]" at bounding box center [412, 189] width 145 height 14
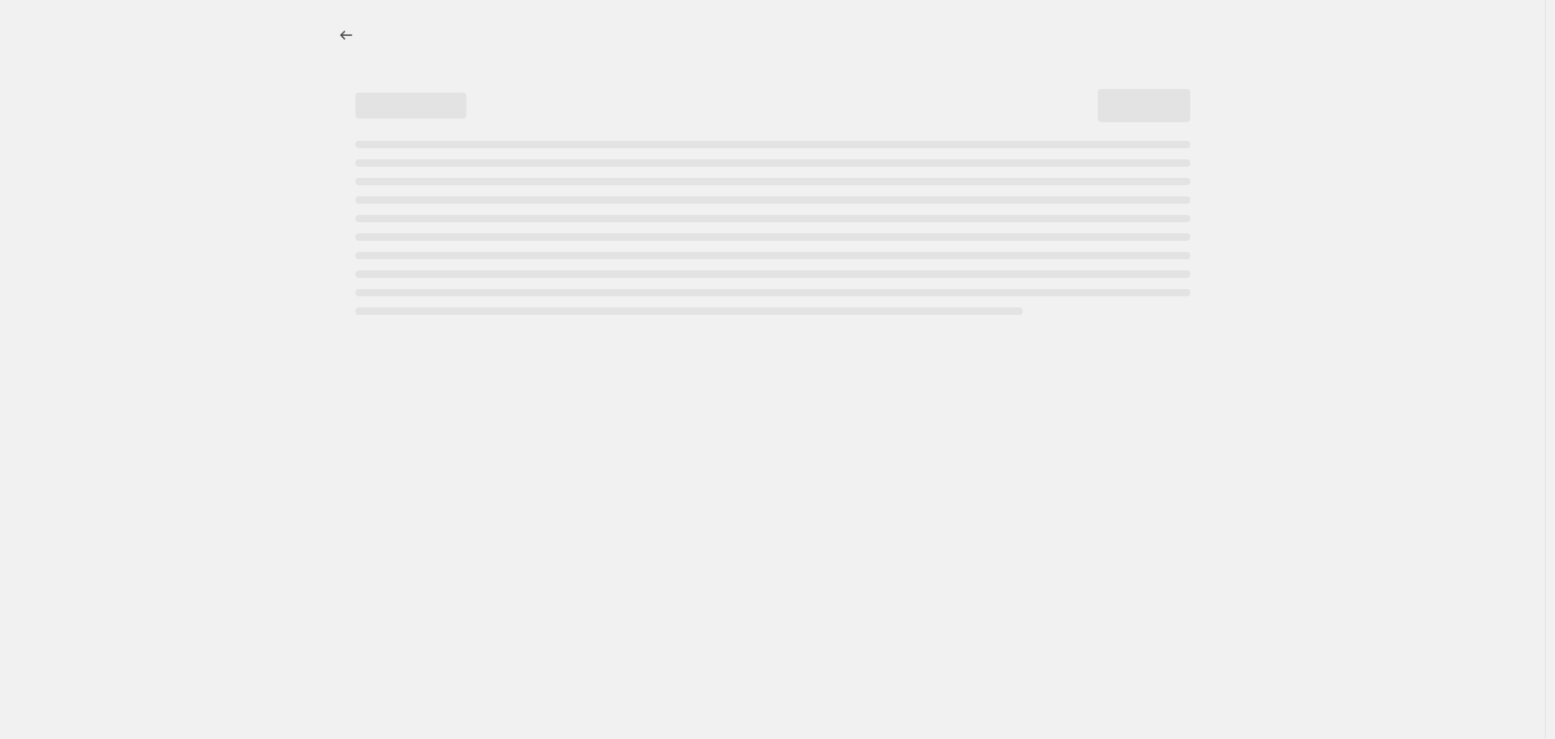
select select "by"
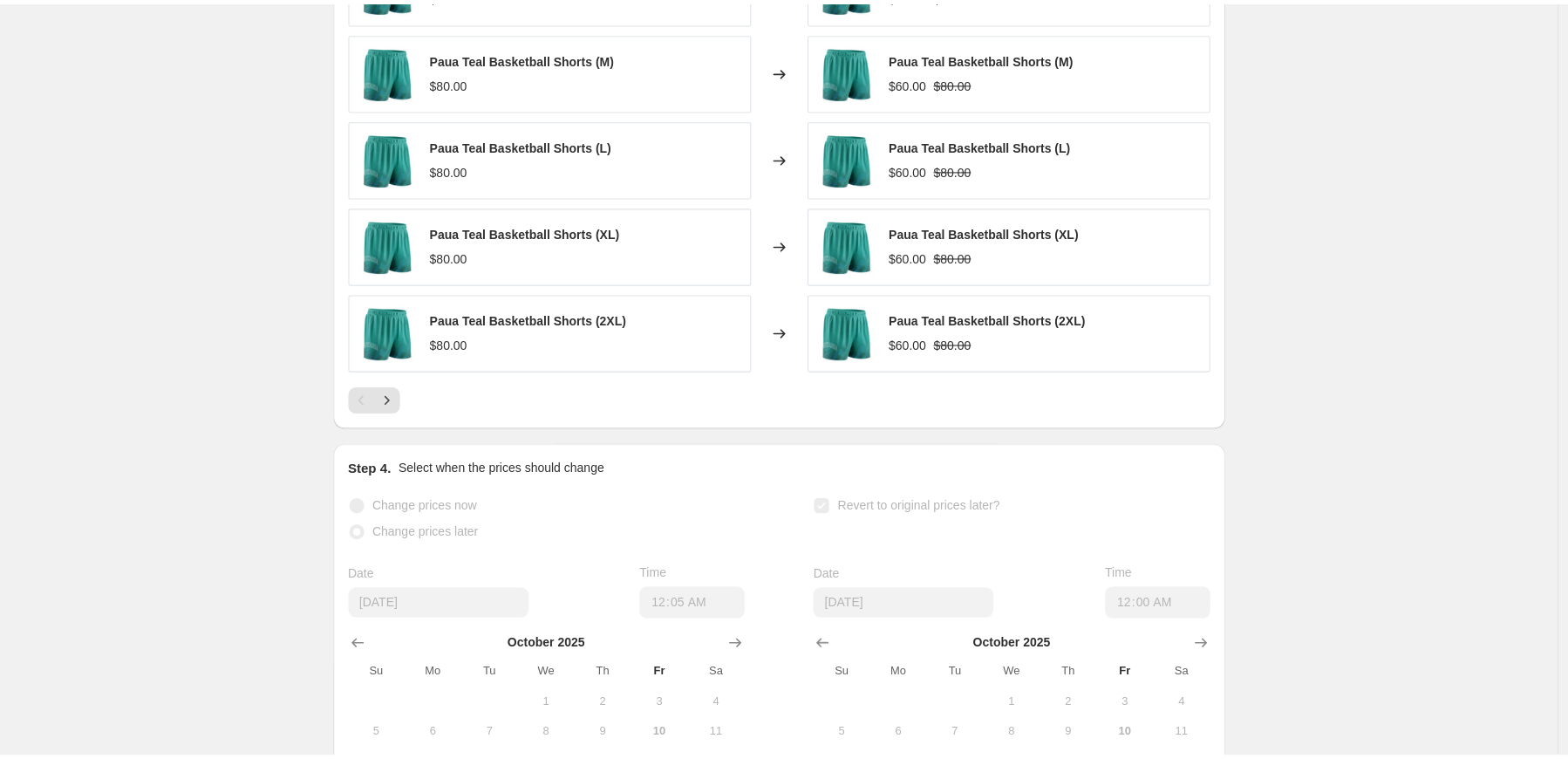
scroll to position [1309, 0]
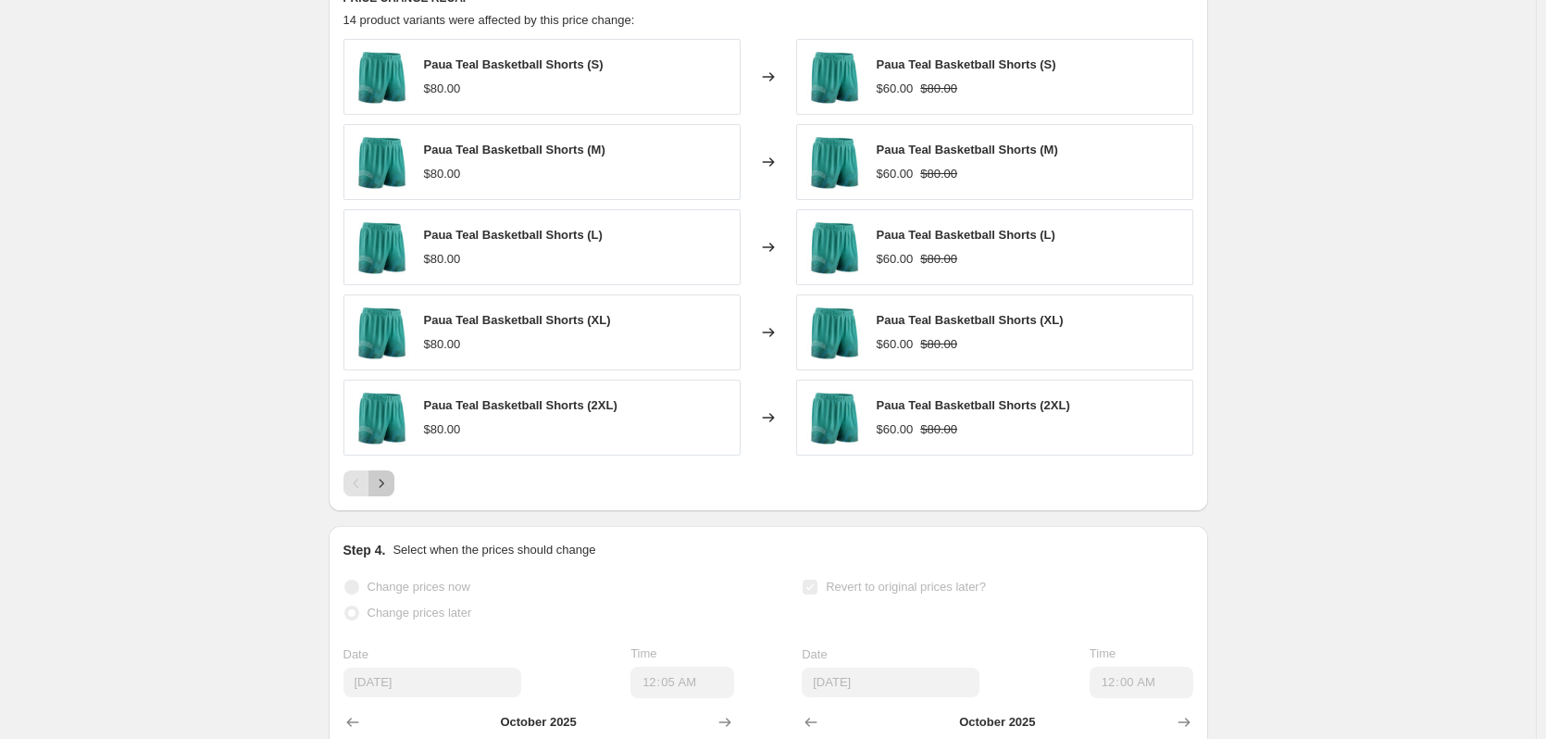
click at [385, 492] on icon "Next" at bounding box center [381, 483] width 19 height 19
